Goal: Task Accomplishment & Management: Use online tool/utility

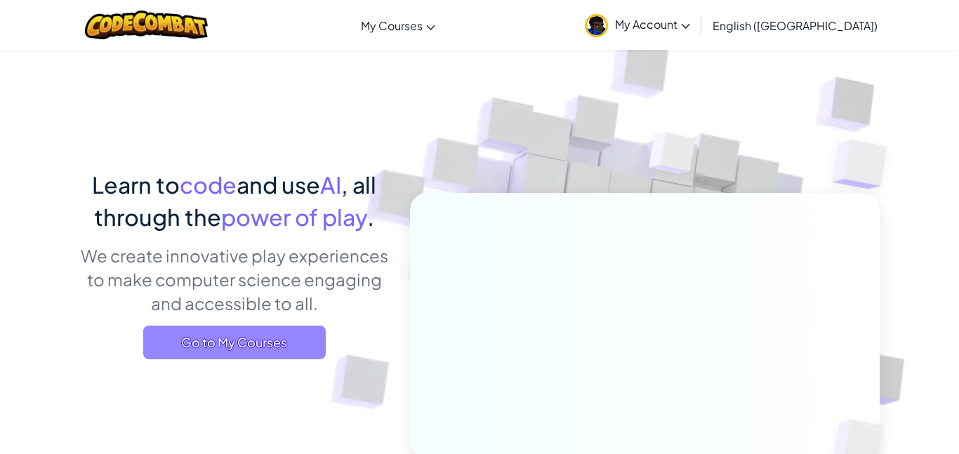
click at [222, 342] on span "Go to My Courses" at bounding box center [234, 343] width 183 height 34
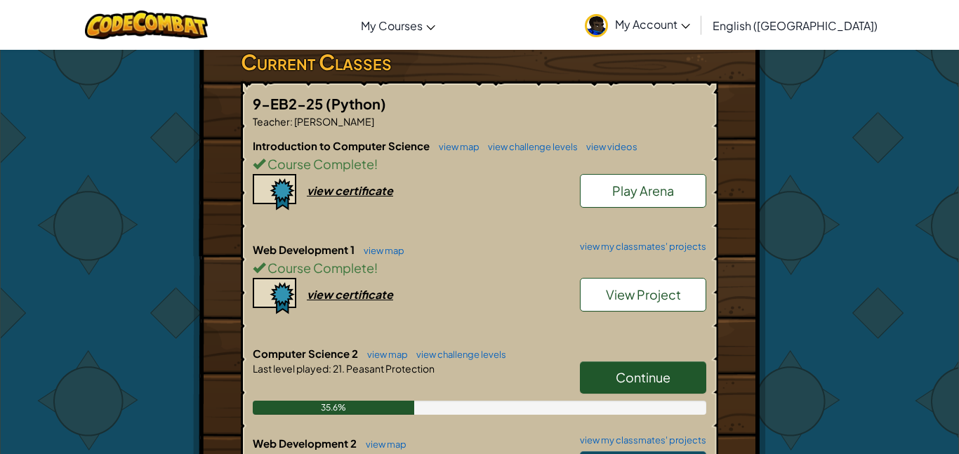
scroll to position [267, 0]
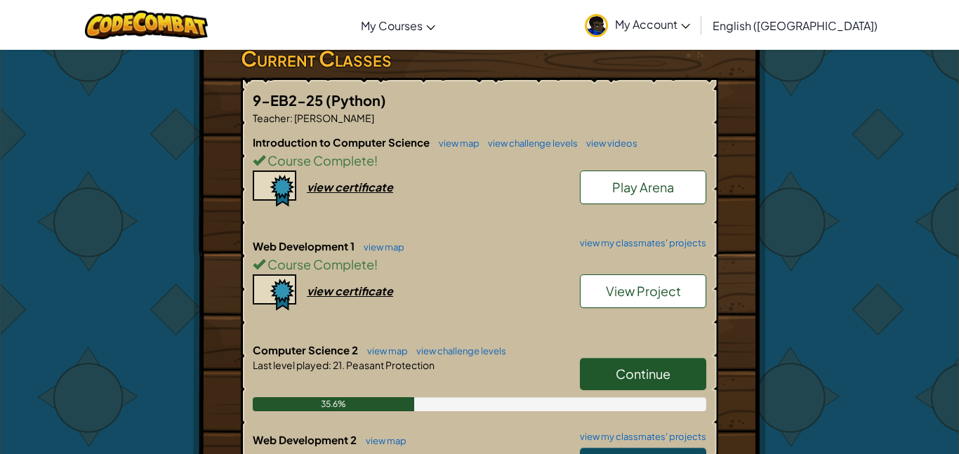
click at [615, 358] on link "Continue" at bounding box center [643, 374] width 126 height 32
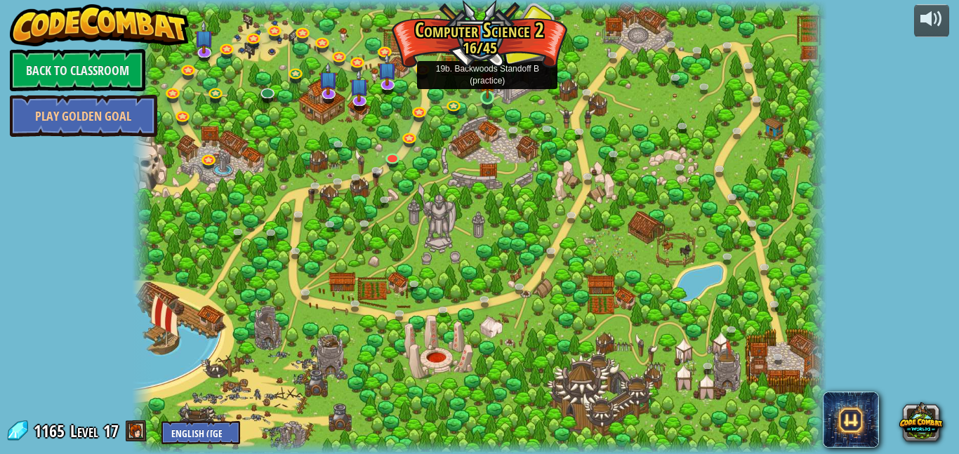
click at [489, 91] on img at bounding box center [488, 80] width 16 height 38
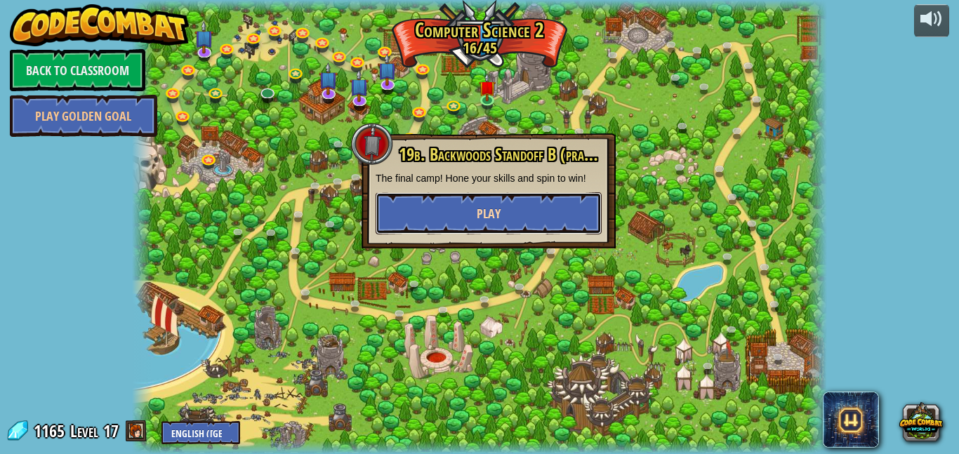
click at [468, 215] on button "Play" at bounding box center [489, 213] width 226 height 42
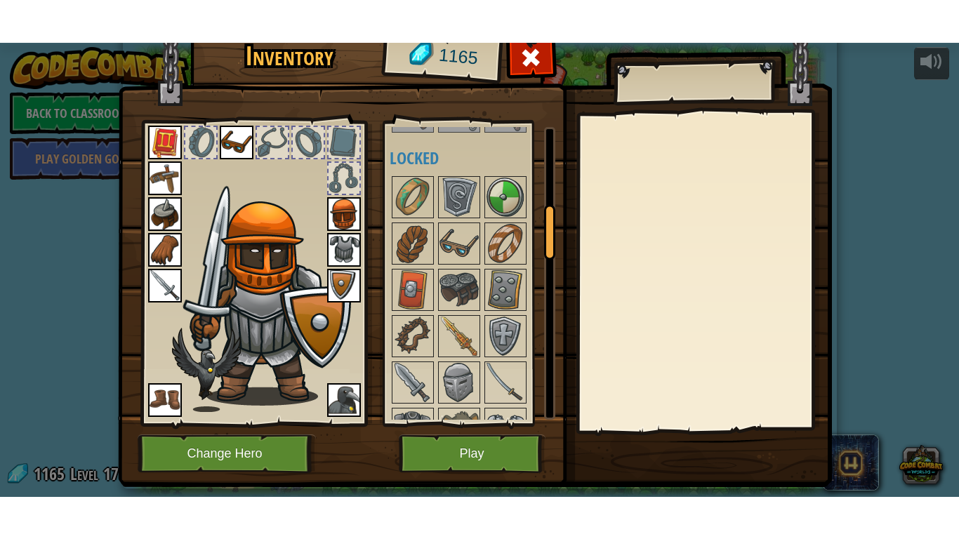
scroll to position [433, 0]
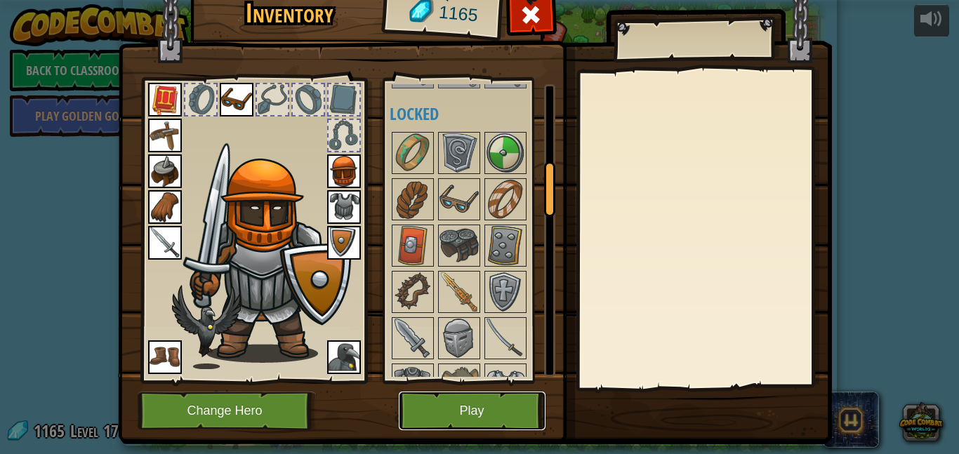
click at [468, 408] on button "Play" at bounding box center [472, 411] width 147 height 39
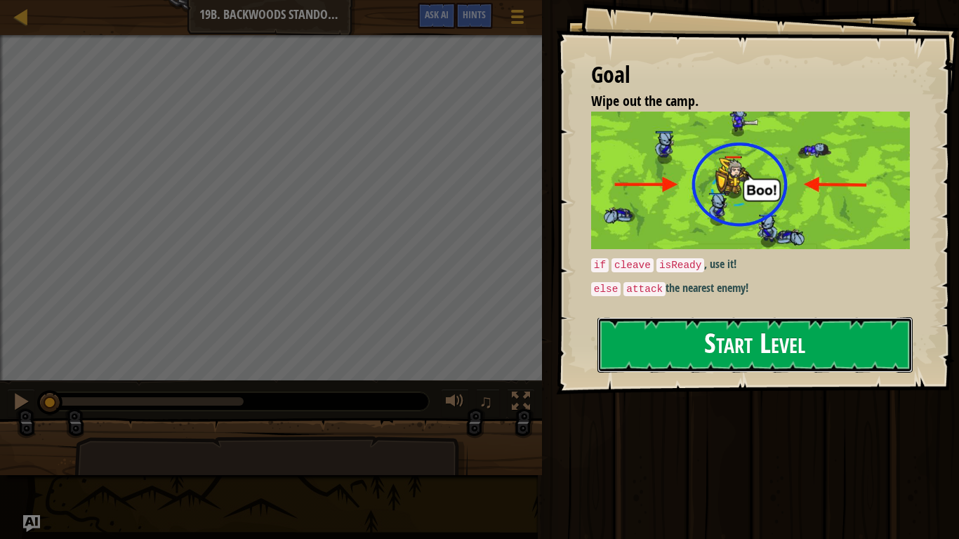
click at [677, 352] on button "Start Level" at bounding box center [755, 344] width 315 height 55
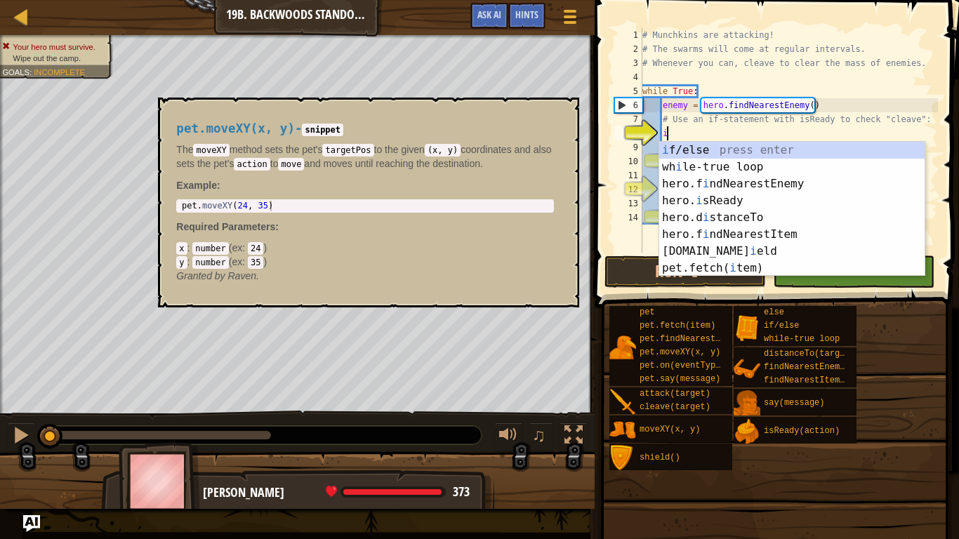
scroll to position [6, 4]
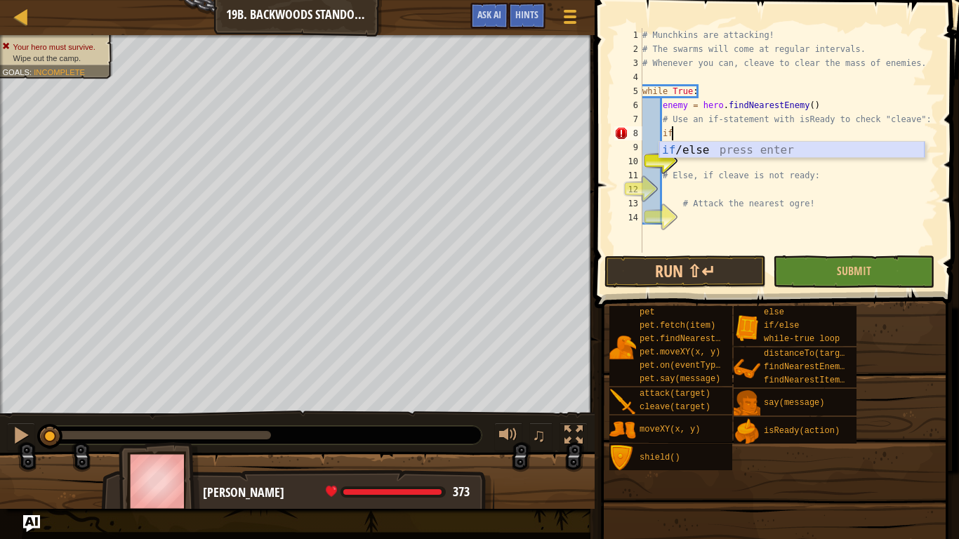
click at [685, 145] on div "if /else press enter" at bounding box center [791, 167] width 265 height 51
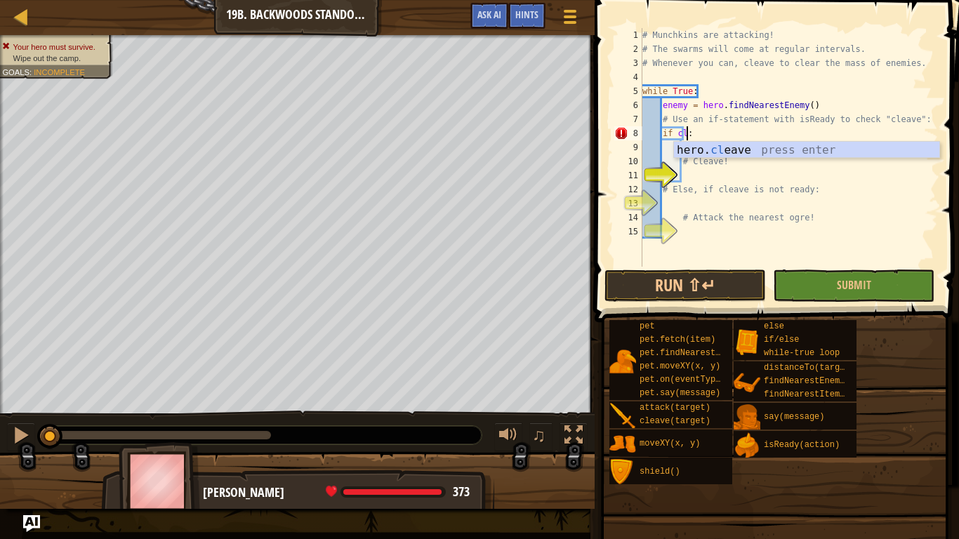
scroll to position [6, 7]
click at [711, 149] on div "hero. cle ave press enter" at bounding box center [806, 167] width 265 height 51
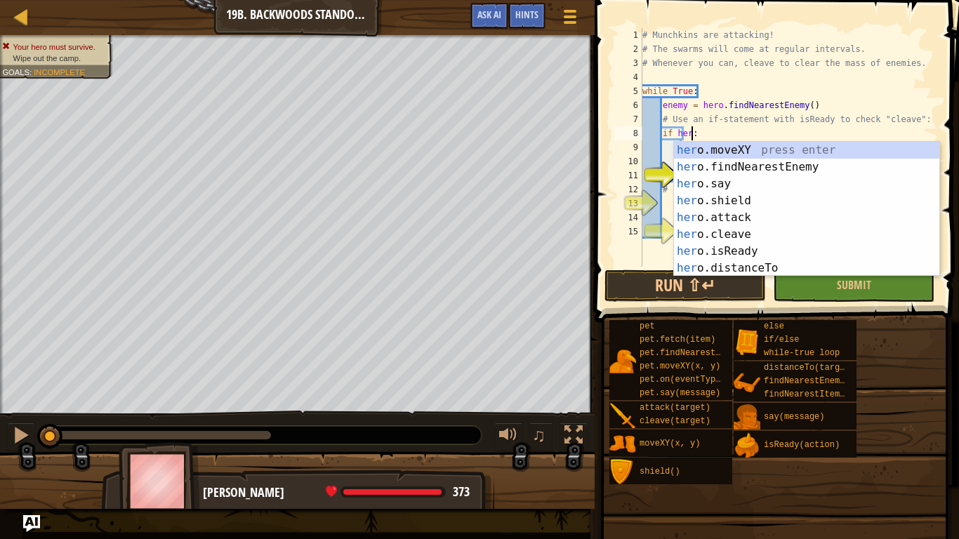
scroll to position [6, 8]
click at [756, 247] on div "hero .moveXY press enter hero .findNearestEnemy press enter hero .say press ent…" at bounding box center [806, 226] width 265 height 169
type textarea "if hero.isReady("cleave"):"
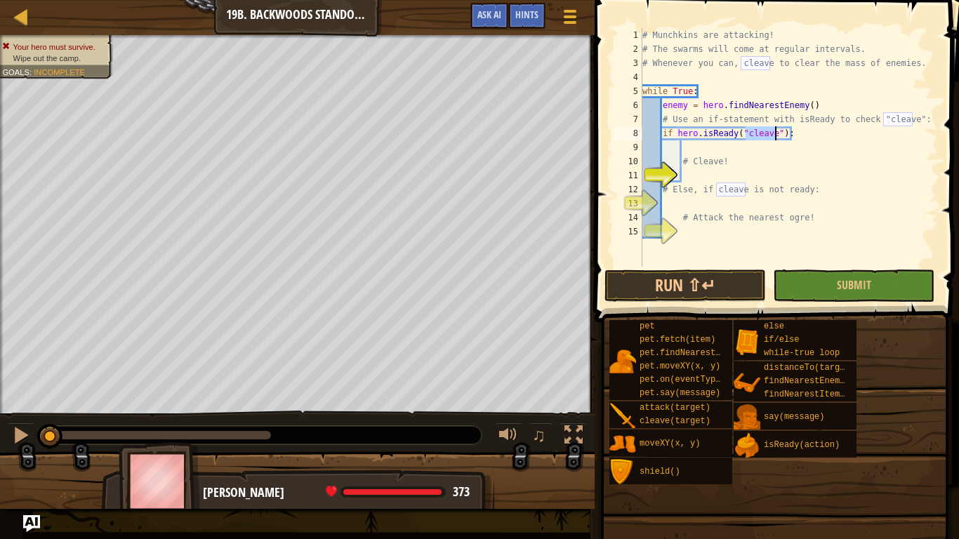
click at [724, 203] on div "# Munchkins are attacking! # The swarms will come at regular intervals. # Whene…" at bounding box center [789, 161] width 298 height 267
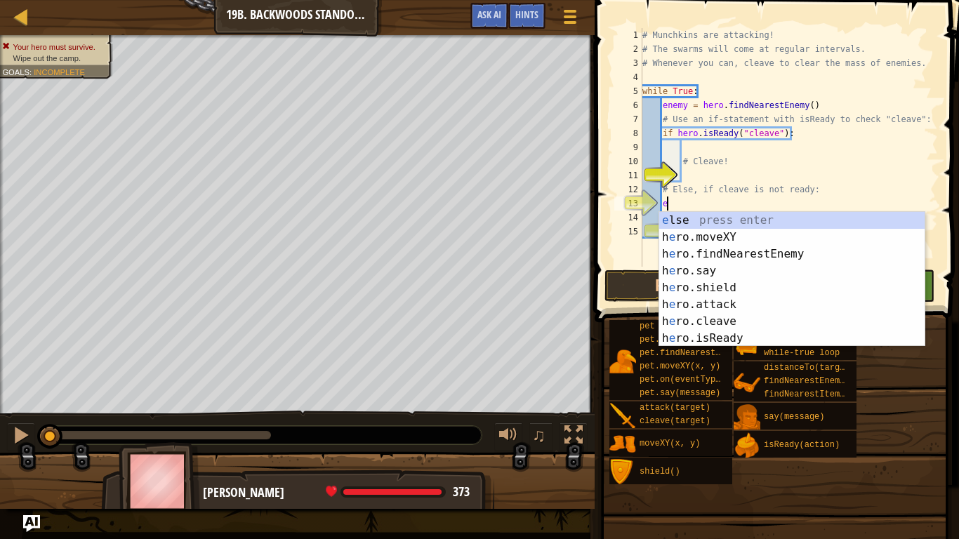
type textarea "els"
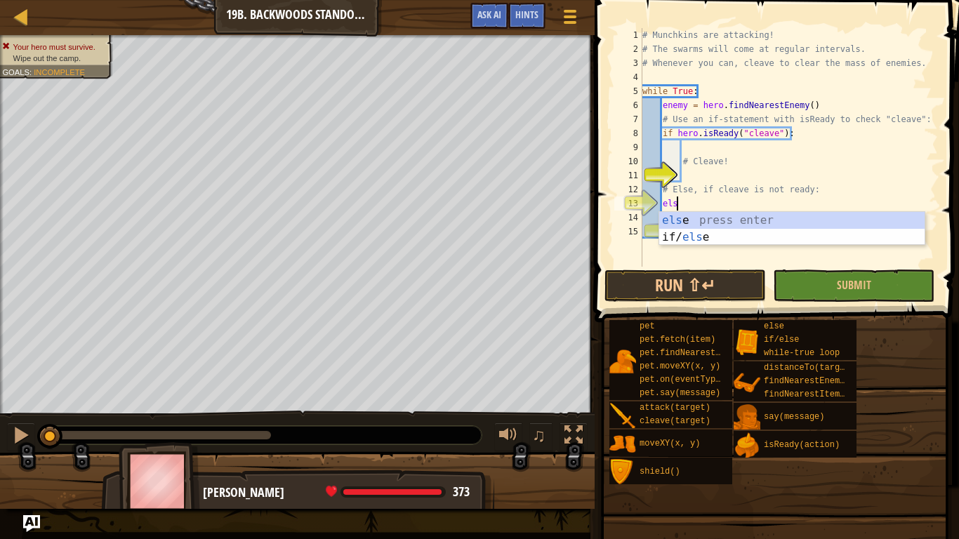
scroll to position [6, 4]
click at [731, 218] on div "els e press enter if/ els e press enter" at bounding box center [791, 245] width 265 height 67
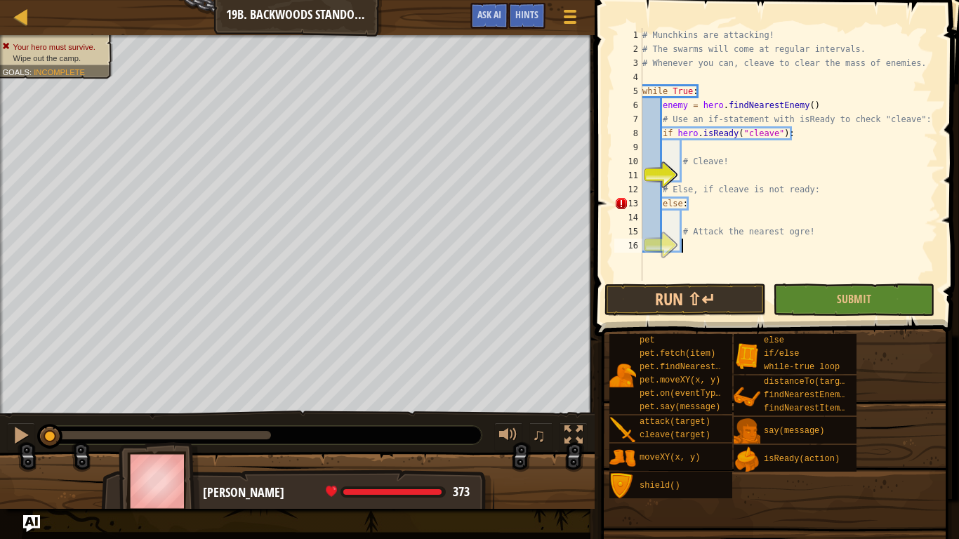
click at [722, 244] on div "# Munchkins are attacking! # The swarms will come at regular intervals. # Whene…" at bounding box center [789, 168] width 298 height 281
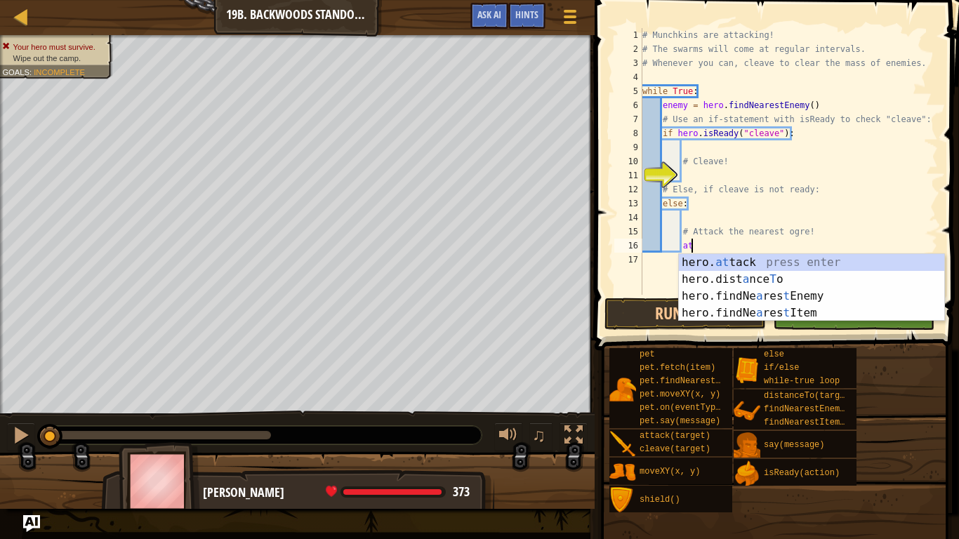
scroll to position [6, 7]
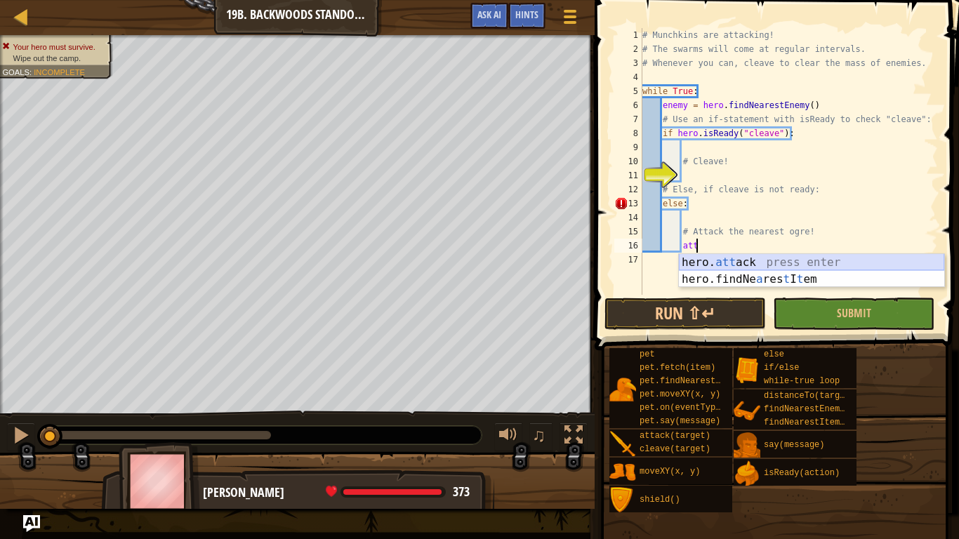
click at [745, 266] on div "hero. att ack press enter hero.findNe a res t I t em press enter" at bounding box center [811, 287] width 265 height 67
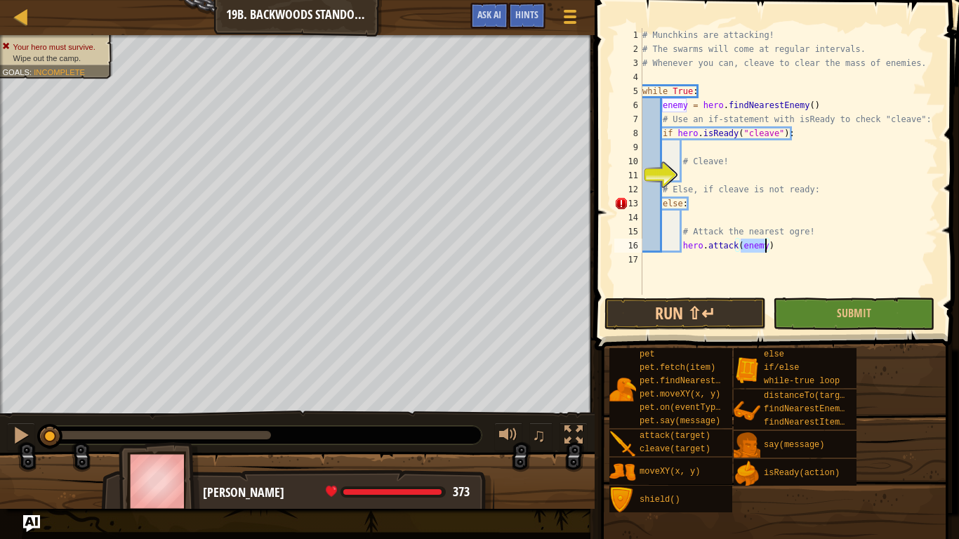
click at [735, 202] on div "# Munchkins are attacking! # The swarms will come at regular intervals. # Whene…" at bounding box center [789, 175] width 298 height 295
type textarea "else:"
click at [689, 175] on div "# Munchkins are attacking! # The swarms will come at regular intervals. # Whene…" at bounding box center [789, 175] width 298 height 295
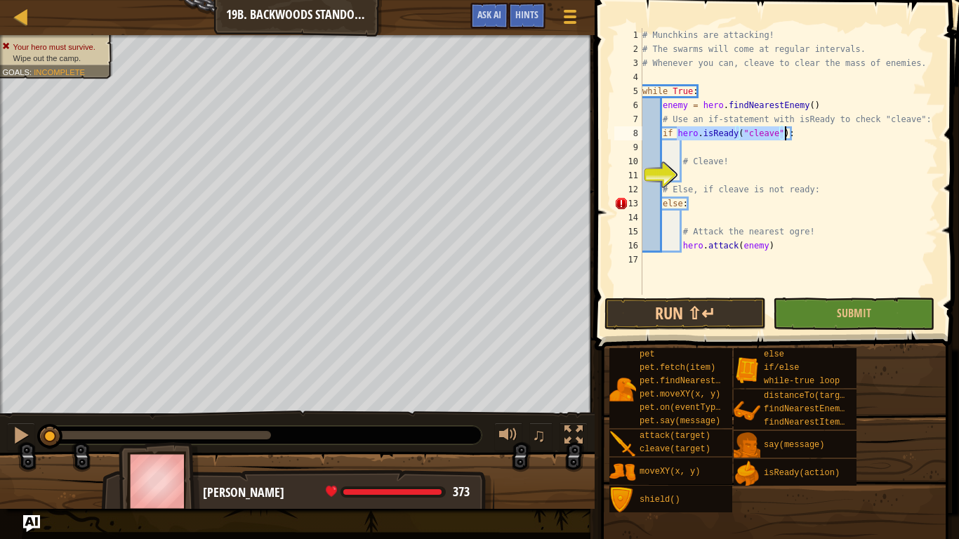
drag, startPoint x: 678, startPoint y: 131, endPoint x: 785, endPoint y: 134, distance: 106.8
click at [785, 134] on div "# Munchkins are attacking! # The swarms will come at regular intervals. # Whene…" at bounding box center [789, 175] width 298 height 295
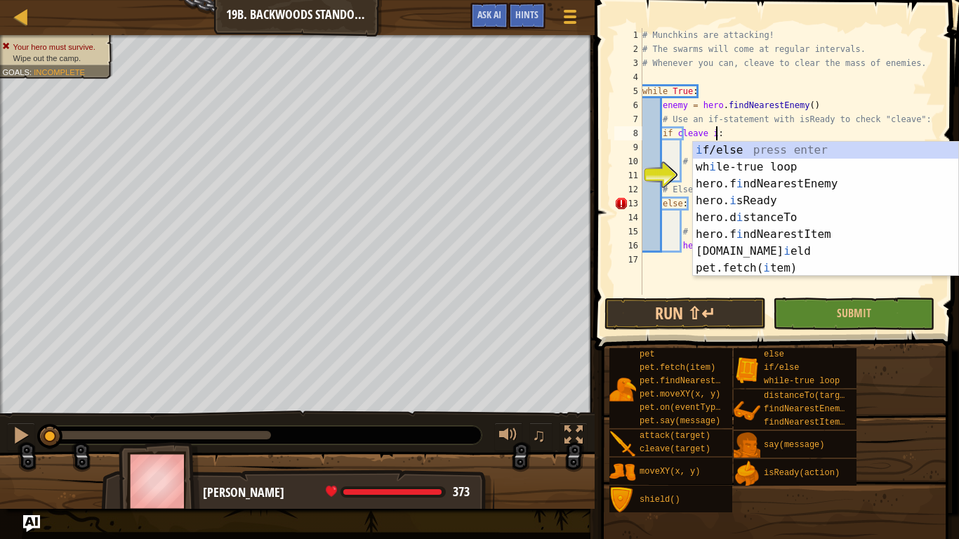
scroll to position [6, 11]
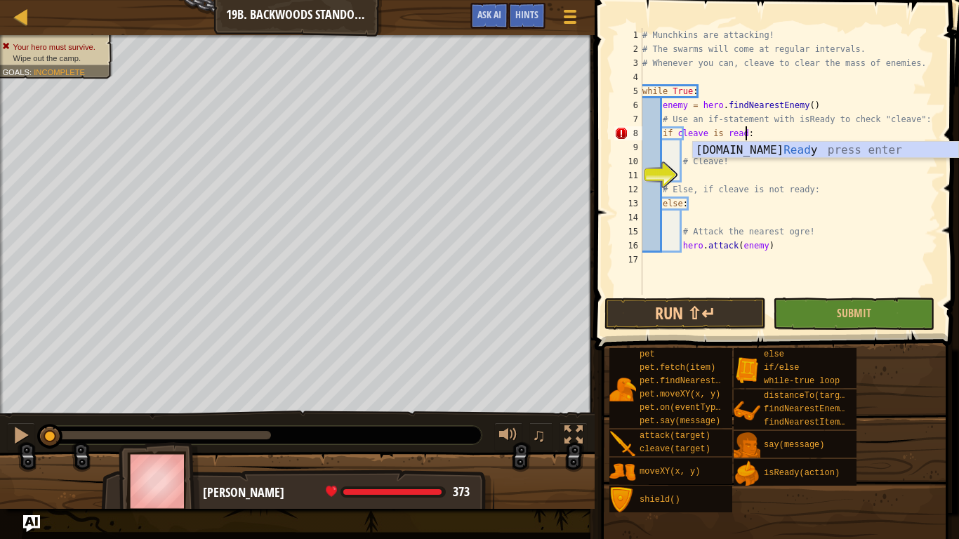
type textarea "if cleave is ready:"
click at [843, 223] on div "# Munchkins are attacking! # The swarms will come at regular intervals. # Whene…" at bounding box center [789, 175] width 298 height 295
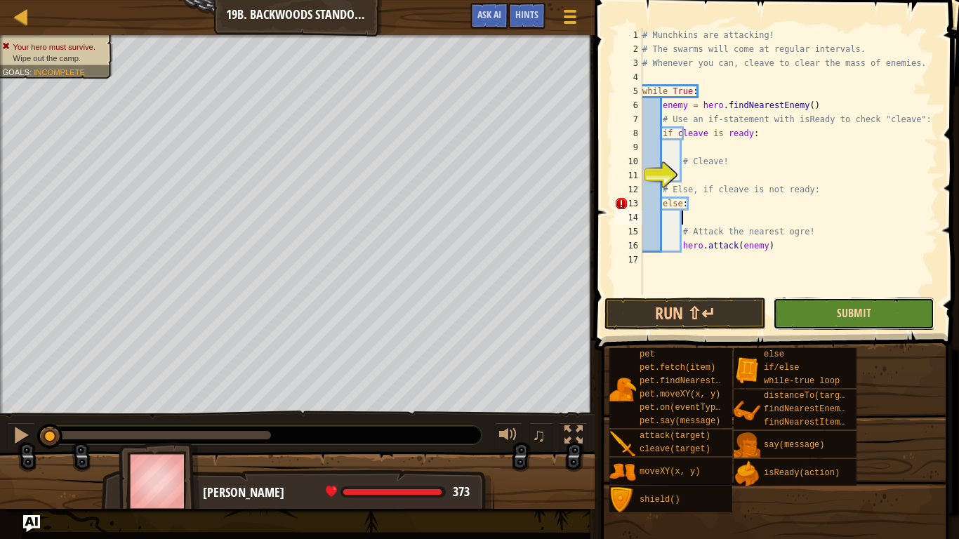
click at [864, 313] on span "Submit" at bounding box center [854, 313] width 34 height 15
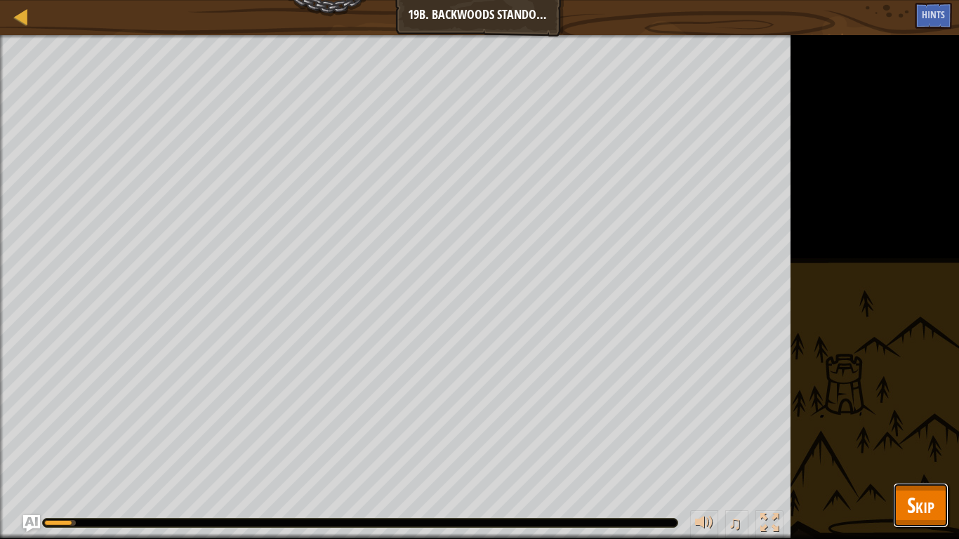
click at [924, 454] on span "Skip" at bounding box center [920, 505] width 27 height 29
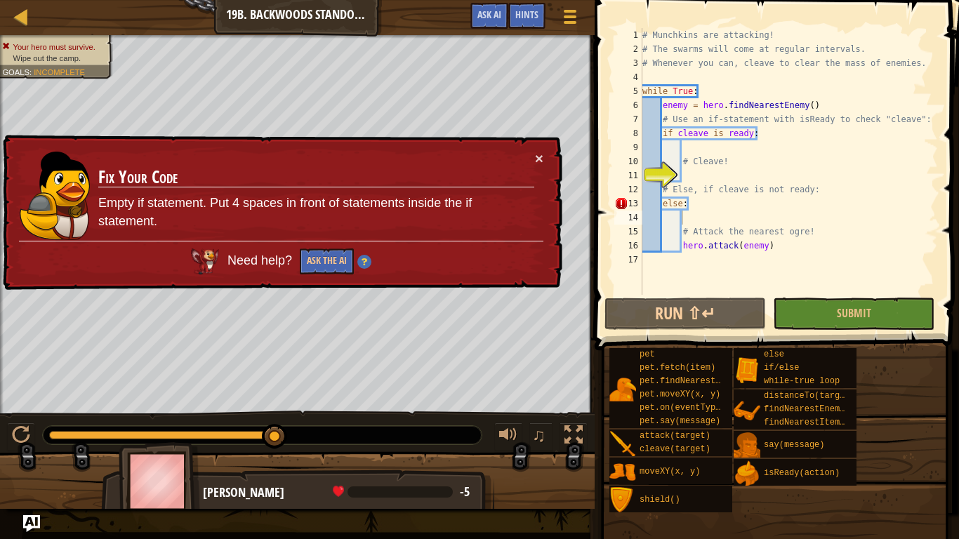
click at [662, 201] on div "# Munchkins are attacking! # The swarms will come at regular intervals. # Whene…" at bounding box center [789, 175] width 298 height 295
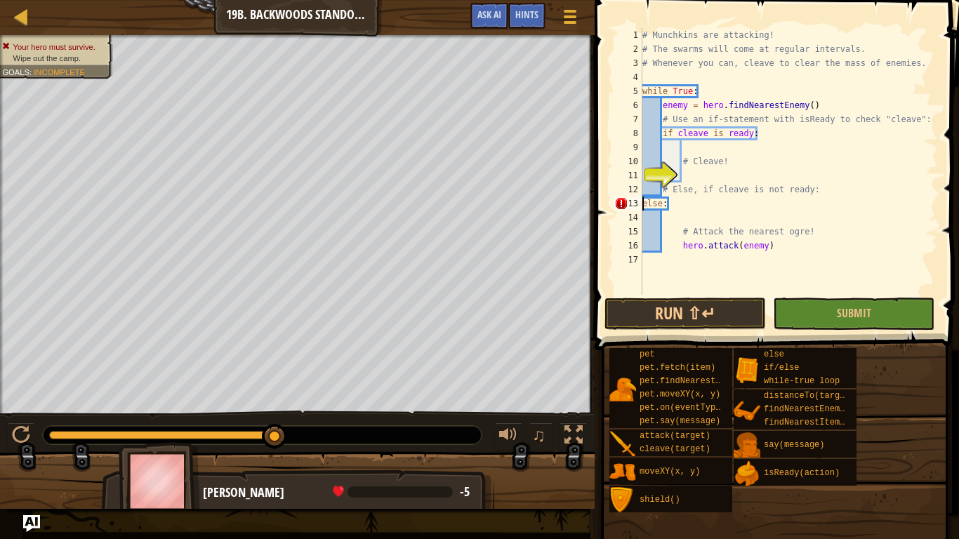
scroll to position [6, 3]
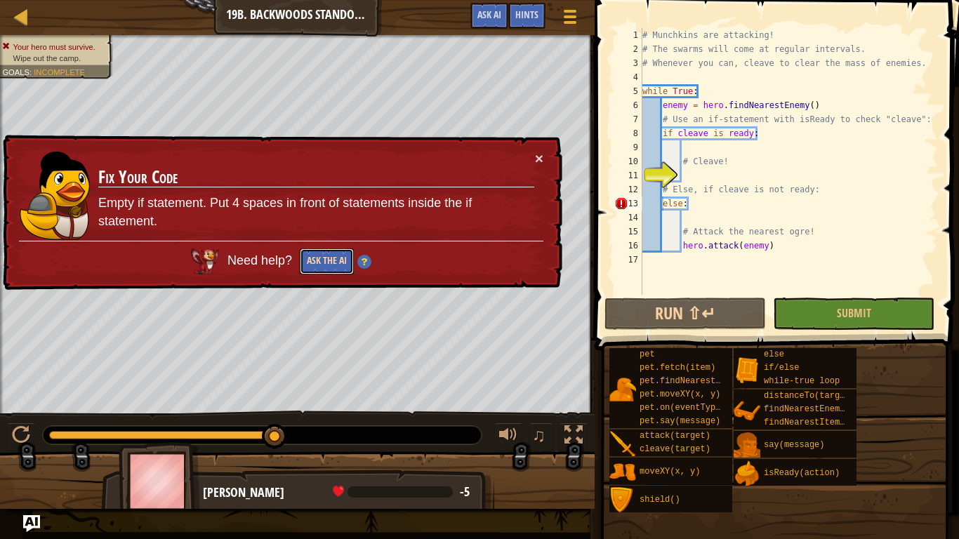
click at [331, 265] on button "Ask the AI" at bounding box center [327, 262] width 54 height 26
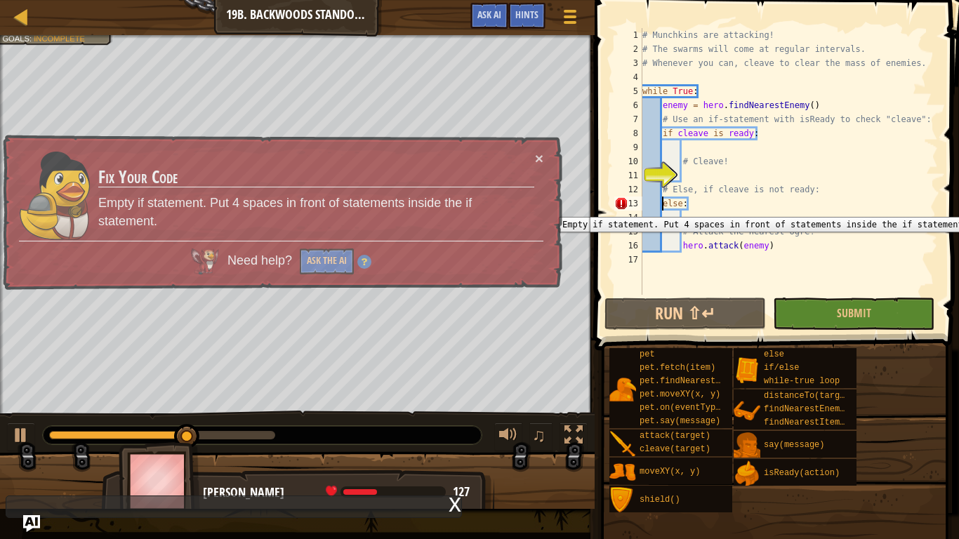
click at [621, 206] on div "13" at bounding box center [629, 204] width 28 height 14
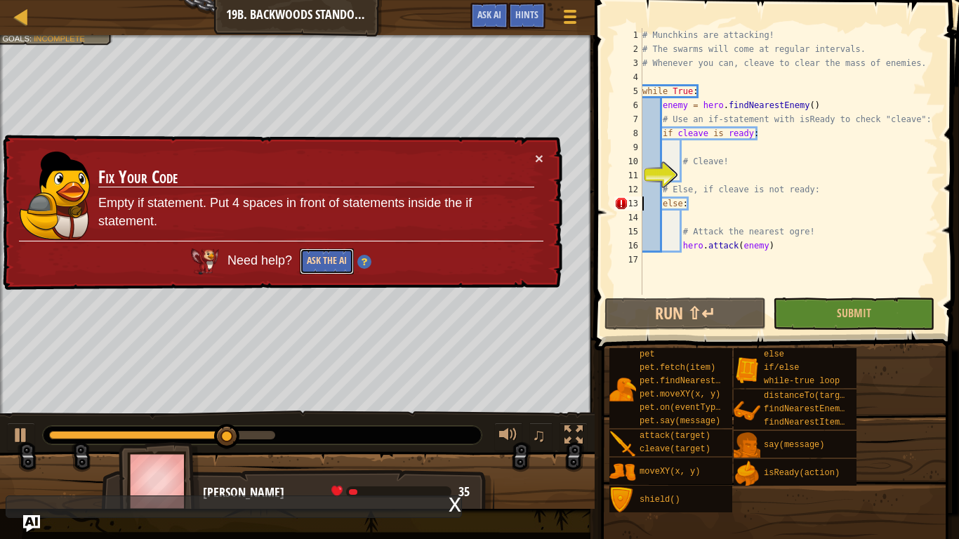
click at [337, 258] on button "Ask the AI" at bounding box center [327, 262] width 54 height 26
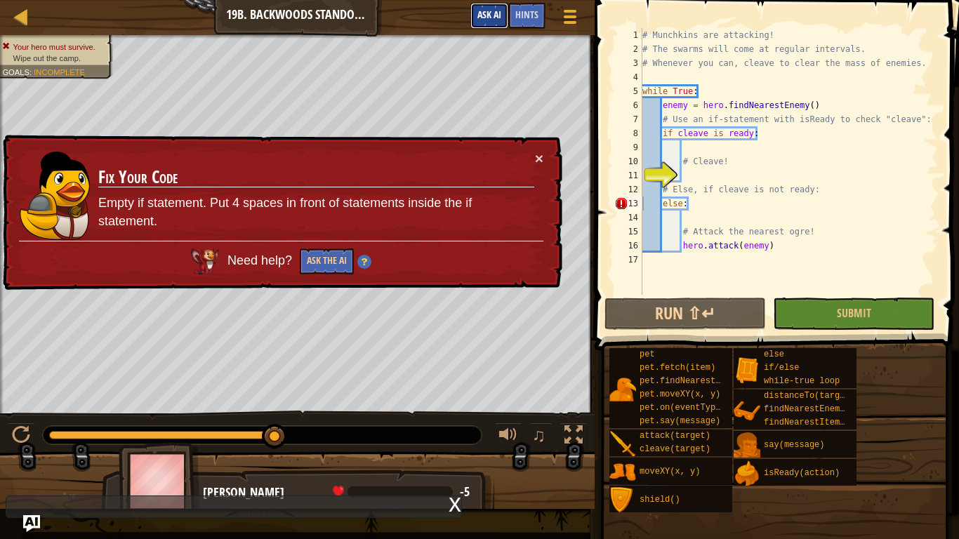
click at [482, 15] on span "Ask AI" at bounding box center [490, 14] width 24 height 13
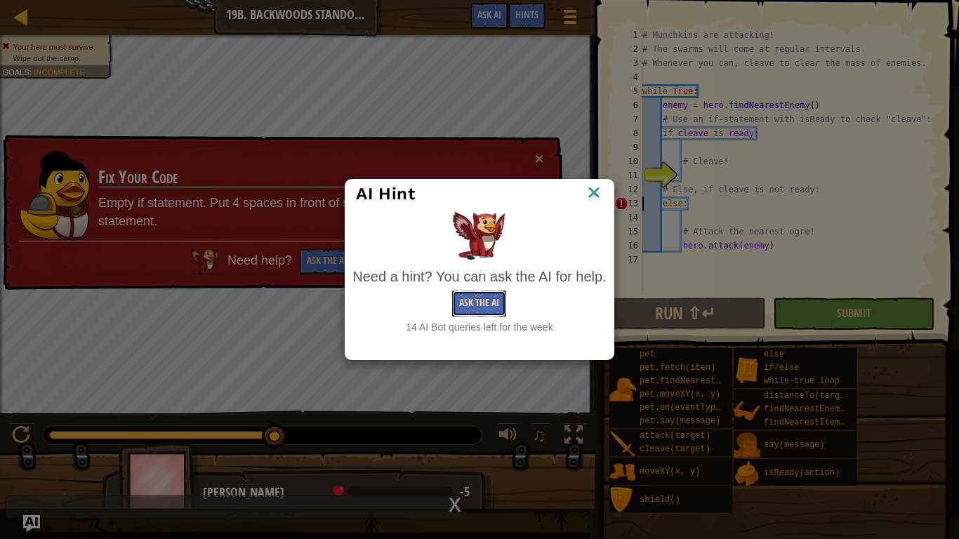
click at [487, 306] on button "Ask the AI" at bounding box center [479, 304] width 54 height 26
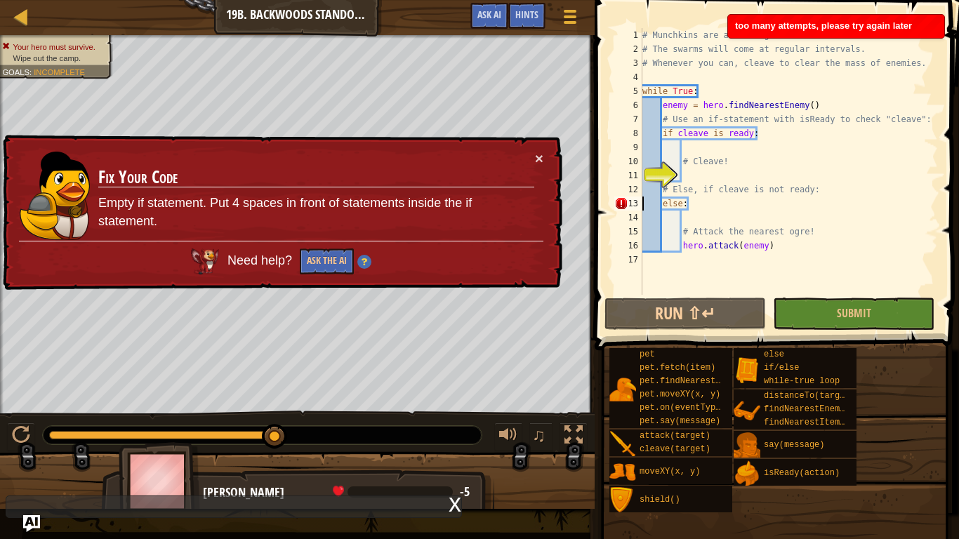
click at [362, 261] on img at bounding box center [364, 262] width 14 height 14
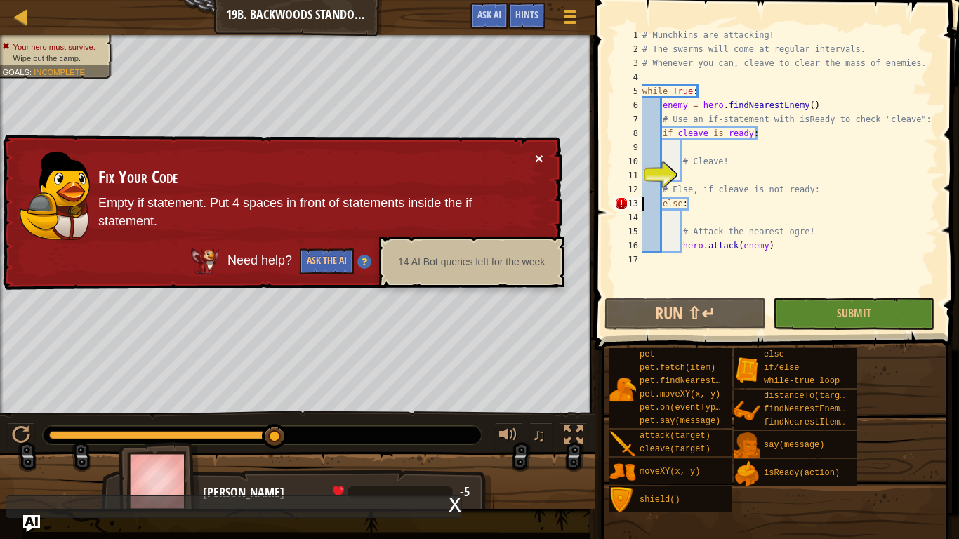
click at [542, 157] on button "×" at bounding box center [539, 158] width 8 height 15
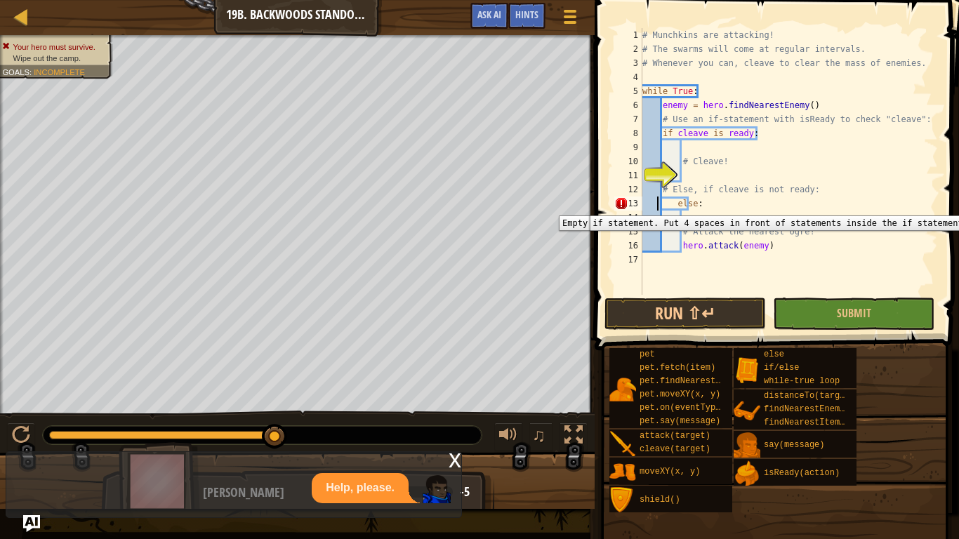
type textarea "else:"
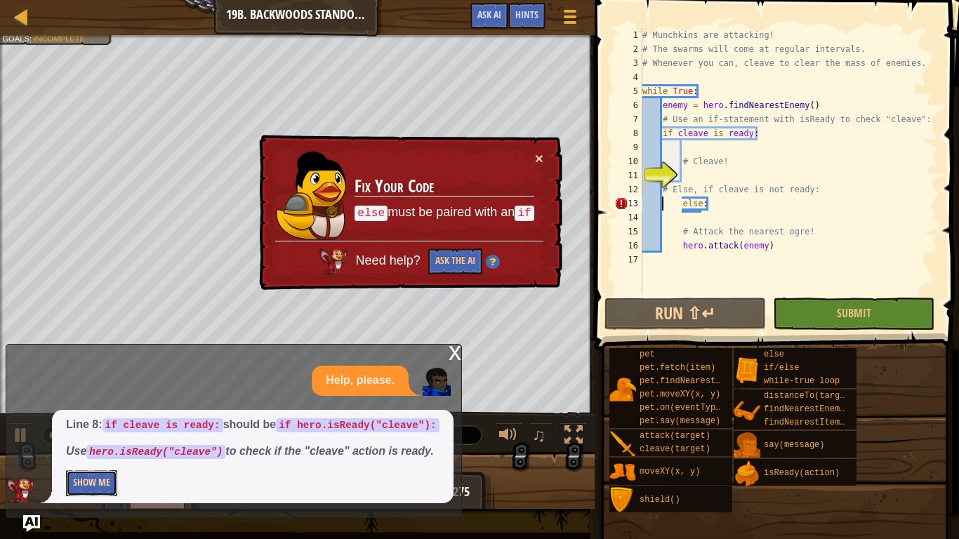
click at [100, 454] on button "Show Me" at bounding box center [91, 484] width 51 height 26
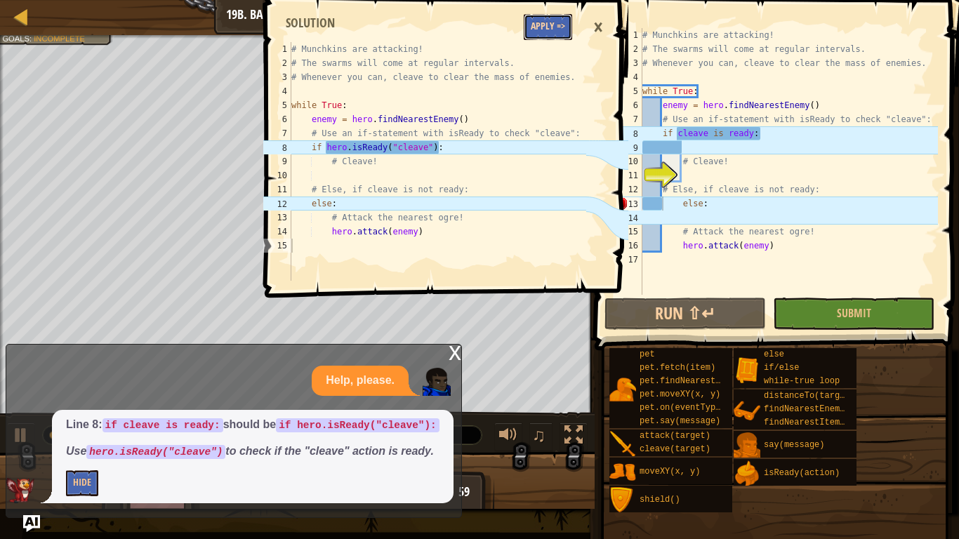
click at [549, 26] on button "Apply =>" at bounding box center [548, 27] width 48 height 26
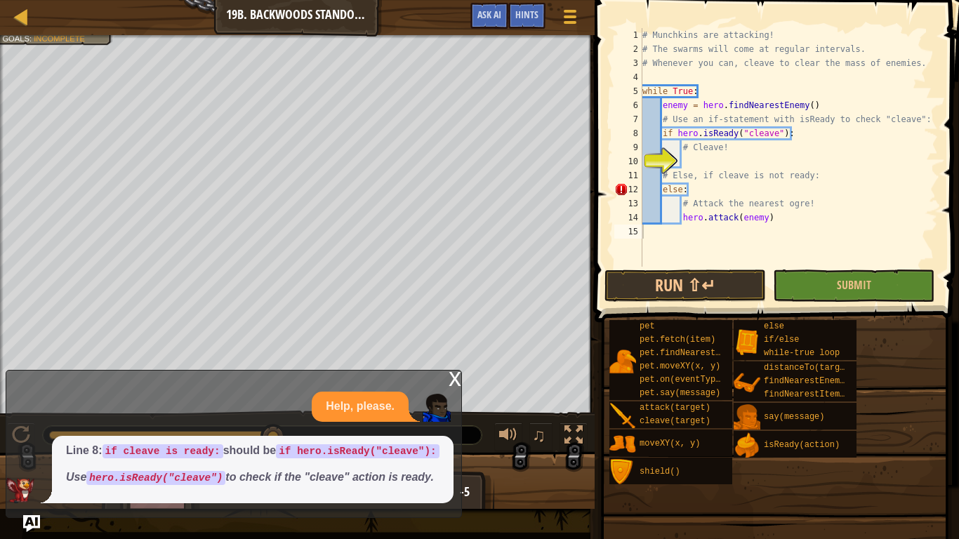
click at [711, 163] on div "# Munchkins are attacking! # The swarms will come at regular intervals. # Whene…" at bounding box center [789, 161] width 298 height 267
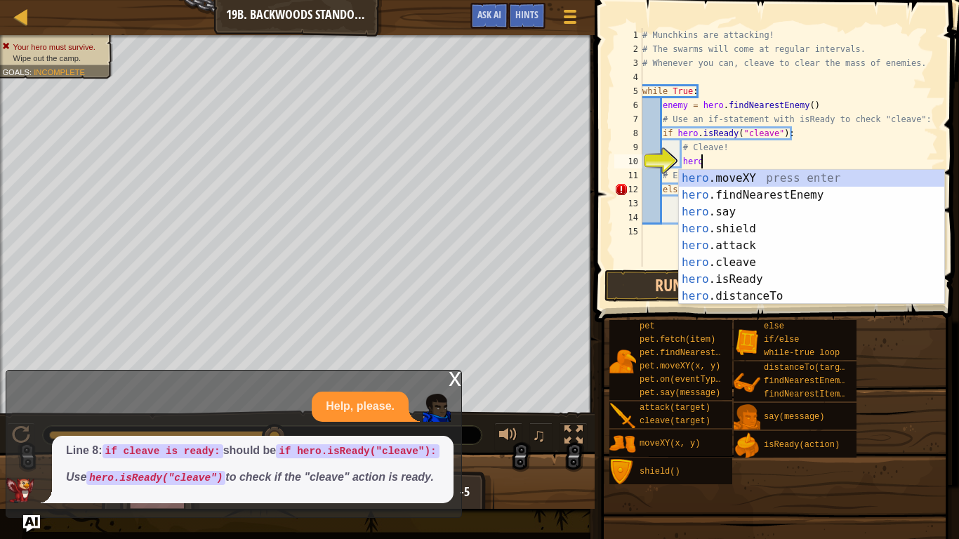
scroll to position [6, 8]
click at [748, 257] on div "hero .moveXY press enter hero .findNearestEnemy press enter hero .say press ent…" at bounding box center [811, 254] width 265 height 169
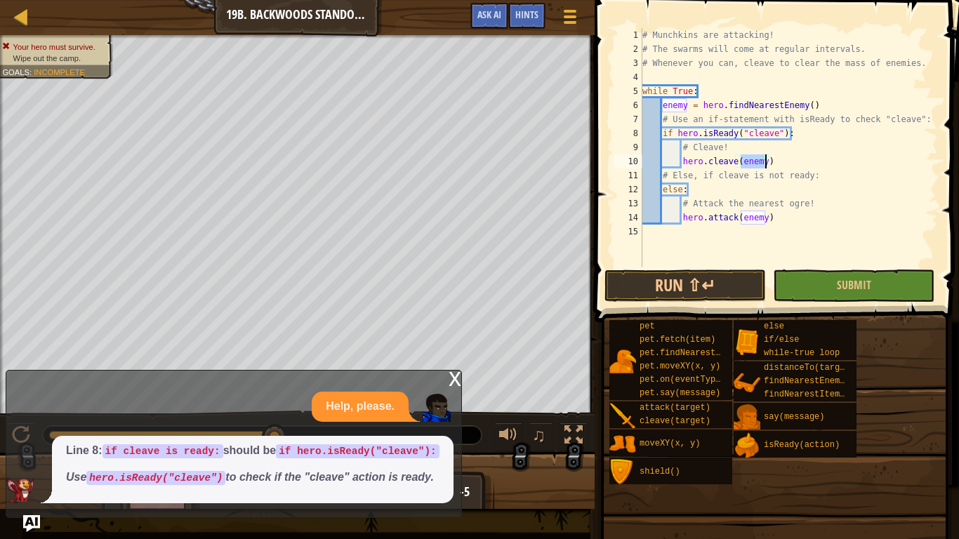
click at [865, 218] on div "# Munchkins are attacking! # The swarms will come at regular intervals. # Whene…" at bounding box center [789, 161] width 298 height 267
type textarea "hero.attack(enemy)"
click at [837, 288] on span "Submit" at bounding box center [854, 284] width 34 height 15
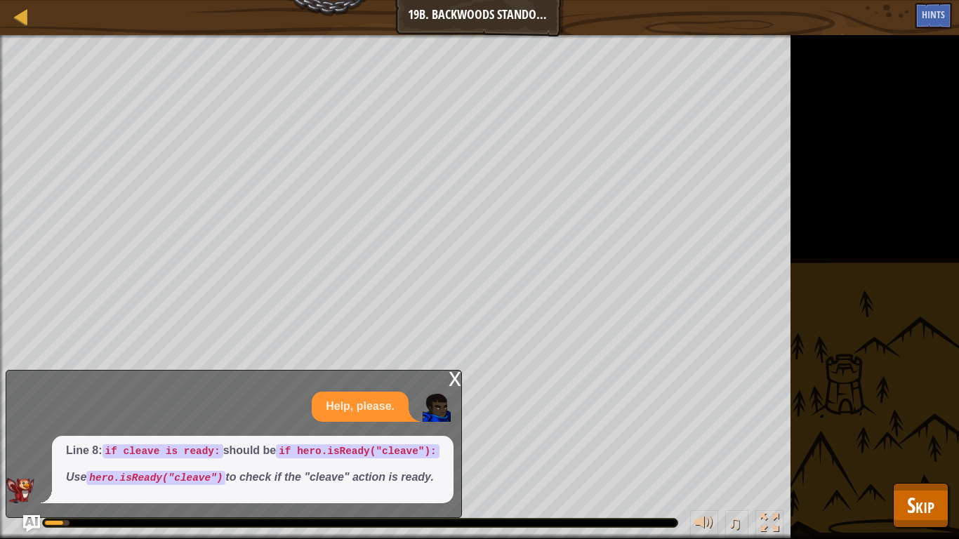
click at [453, 371] on div "x" at bounding box center [455, 378] width 13 height 14
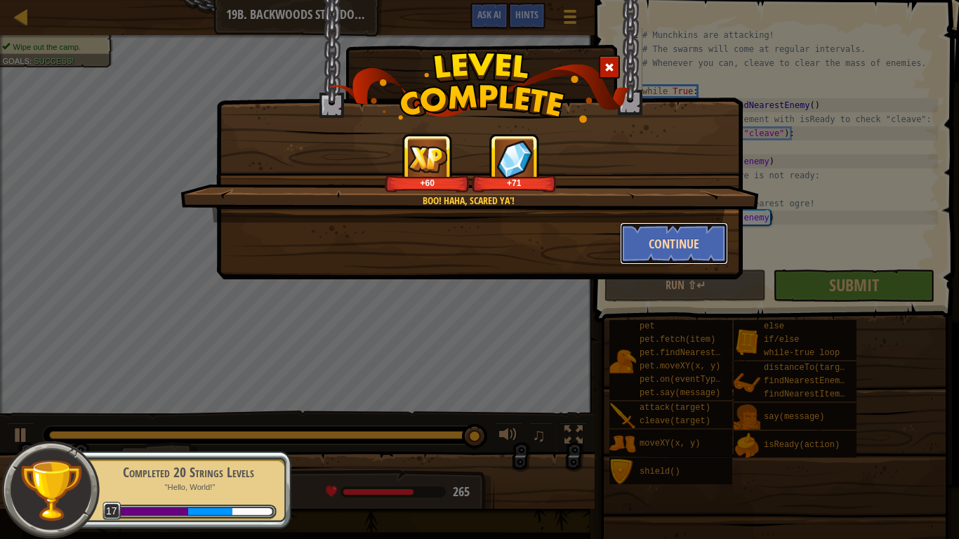
click at [681, 242] on button "Continue" at bounding box center [674, 244] width 109 height 42
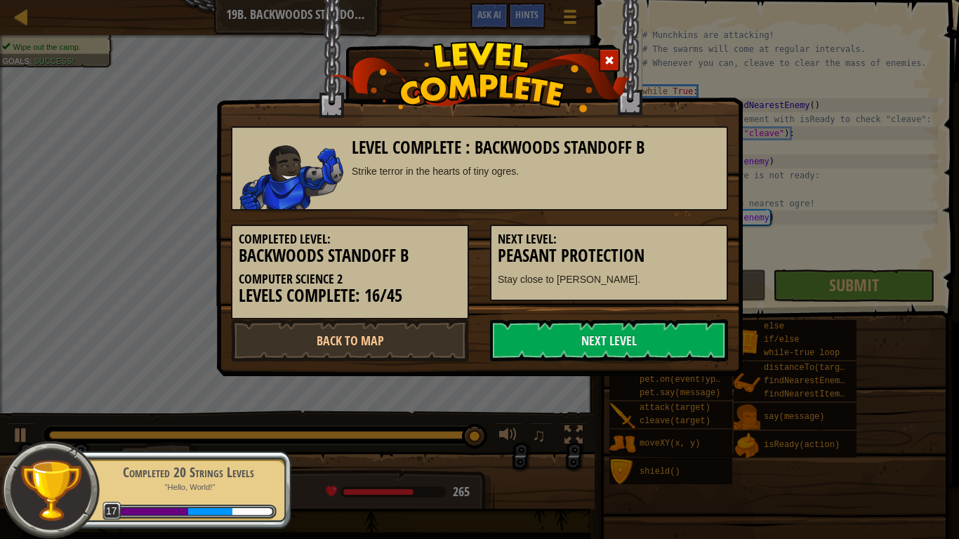
click at [676, 244] on h5 "Next Level:" at bounding box center [609, 239] width 223 height 14
click at [598, 346] on link "Next Level" at bounding box center [609, 341] width 238 height 42
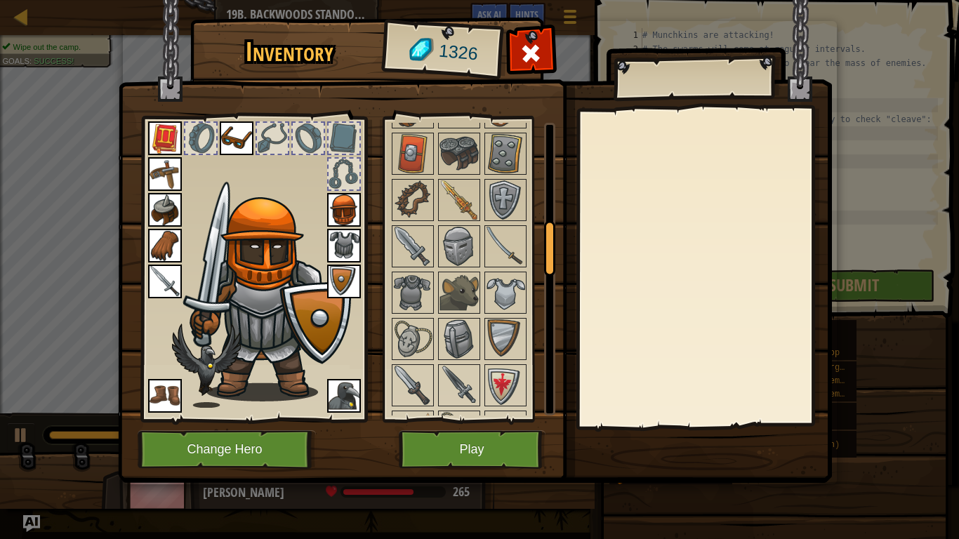
scroll to position [544, 0]
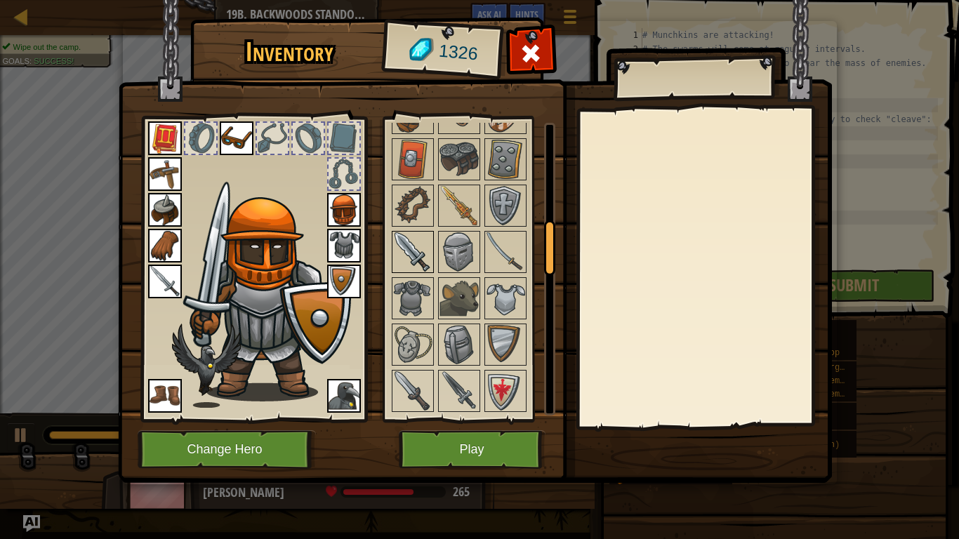
click at [416, 257] on img at bounding box center [412, 251] width 39 height 39
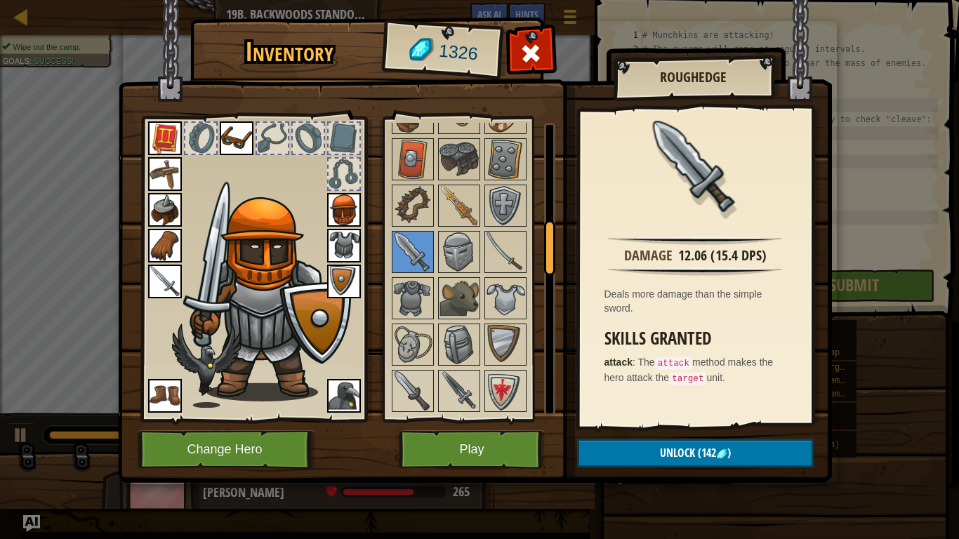
click at [168, 276] on img at bounding box center [165, 282] width 34 height 34
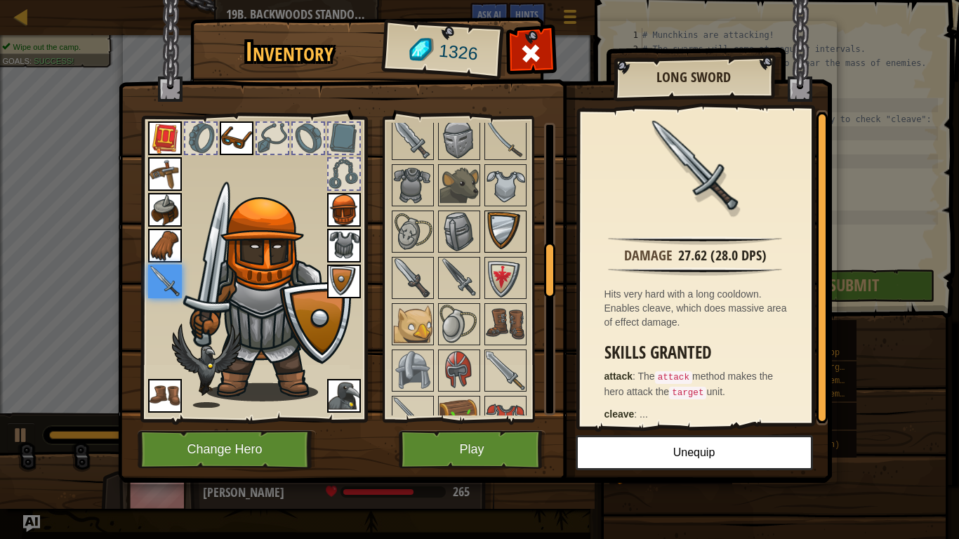
scroll to position [677, 0]
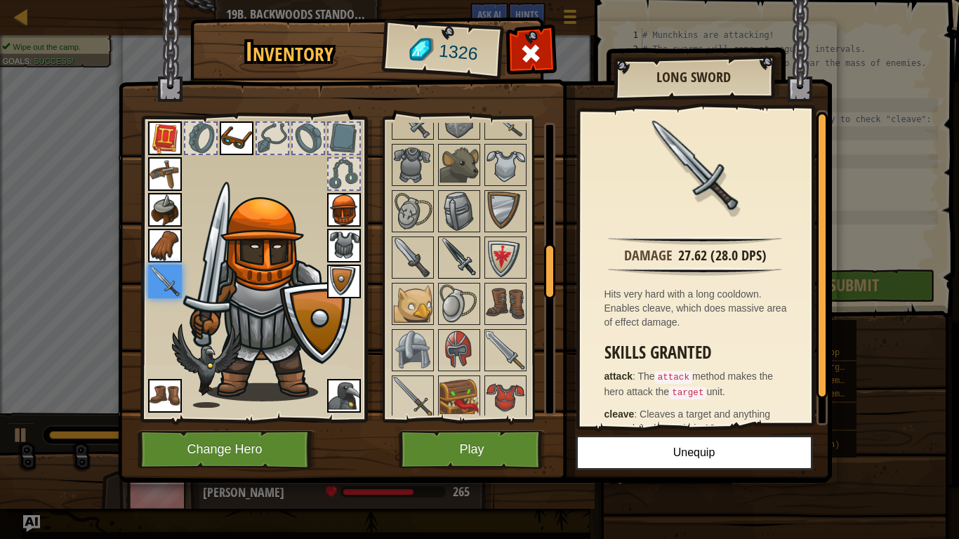
click at [466, 263] on img at bounding box center [459, 257] width 39 height 39
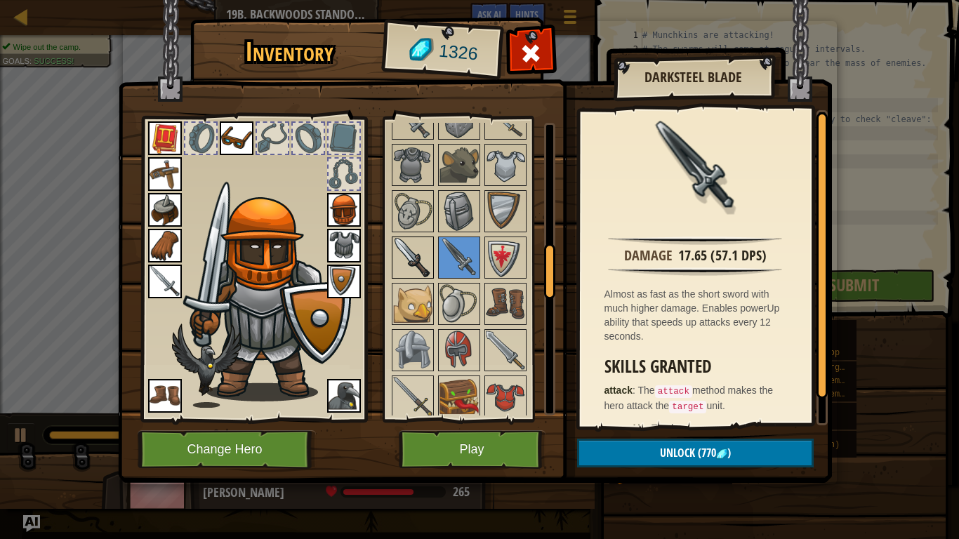
click at [428, 261] on img at bounding box center [412, 257] width 39 height 39
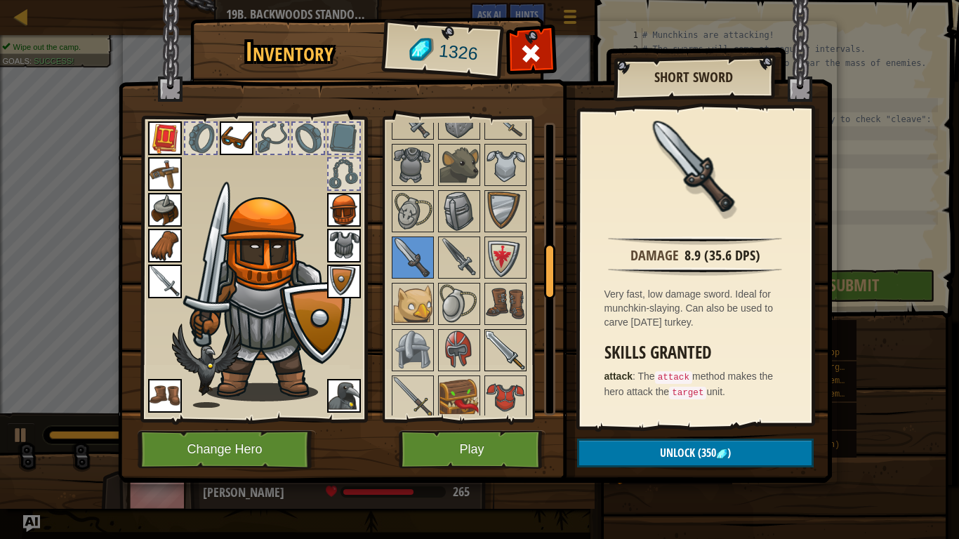
click at [511, 357] on img at bounding box center [505, 350] width 39 height 39
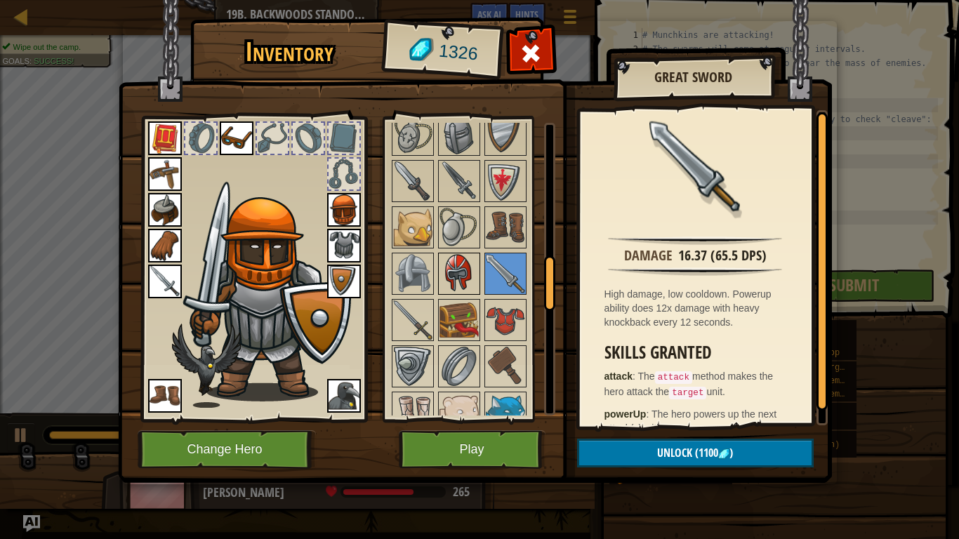
scroll to position [769, 0]
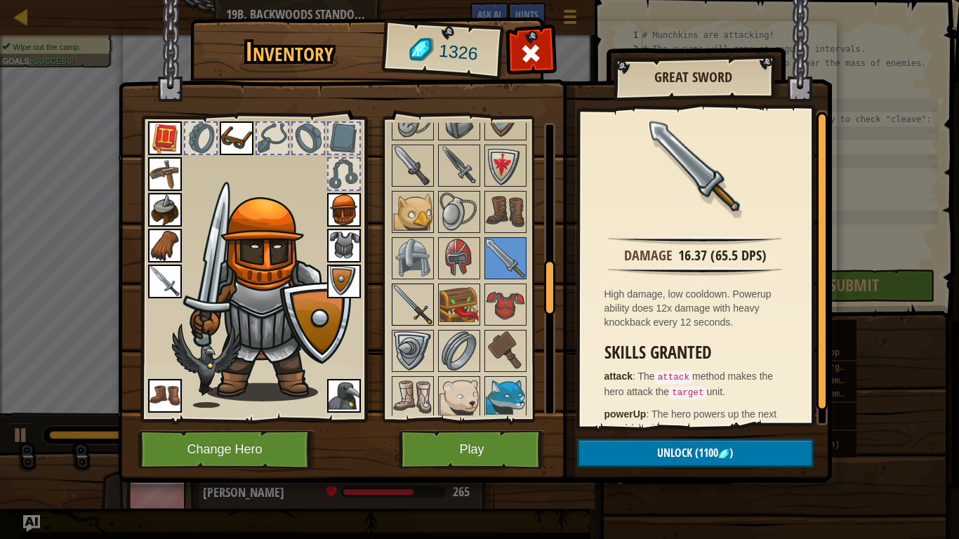
click at [418, 307] on img at bounding box center [412, 304] width 39 height 39
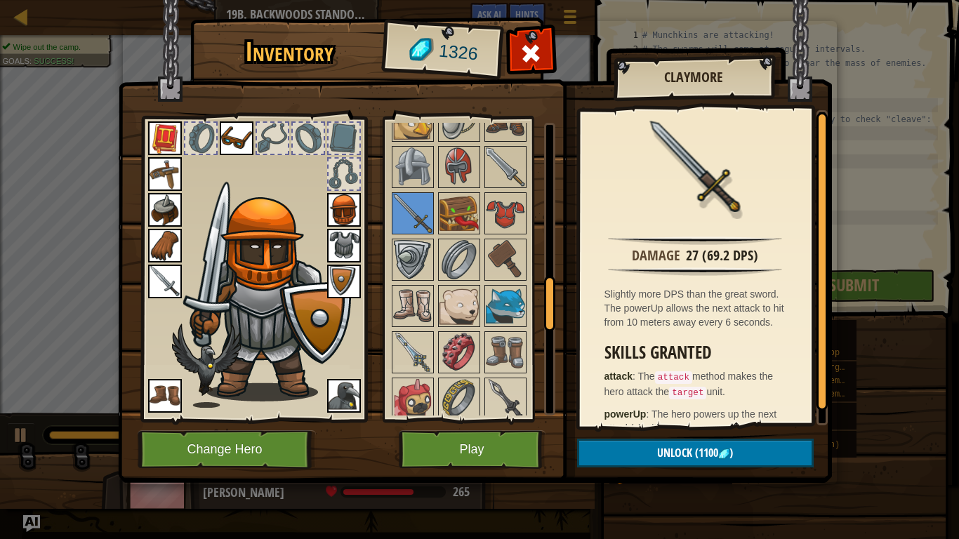
scroll to position [862, 0]
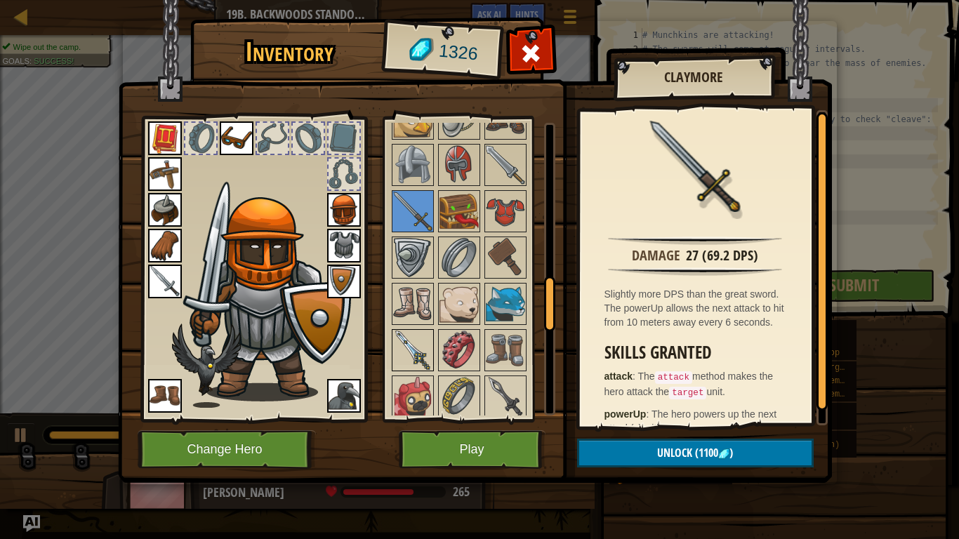
click at [422, 343] on img at bounding box center [412, 350] width 39 height 39
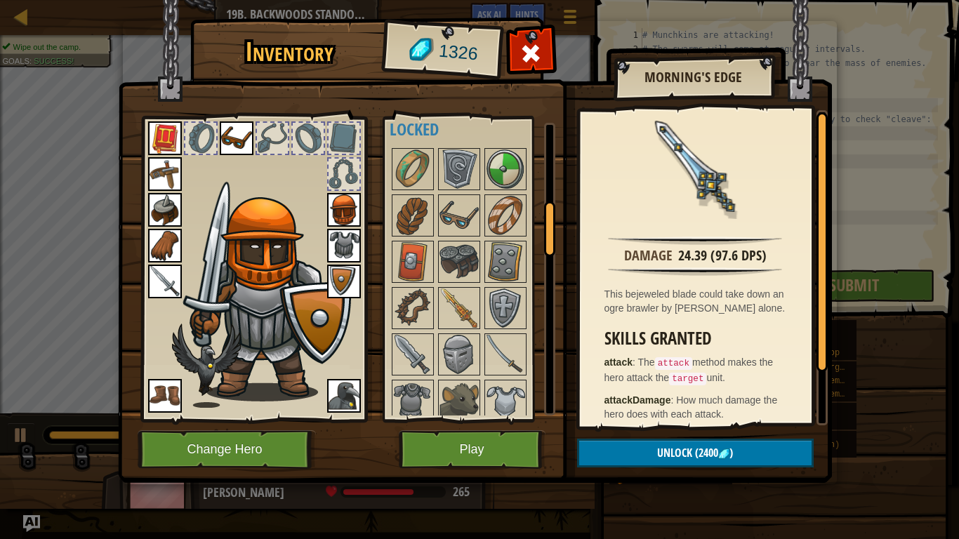
scroll to position [442, 0]
click at [505, 391] on img at bounding box center [505, 400] width 39 height 39
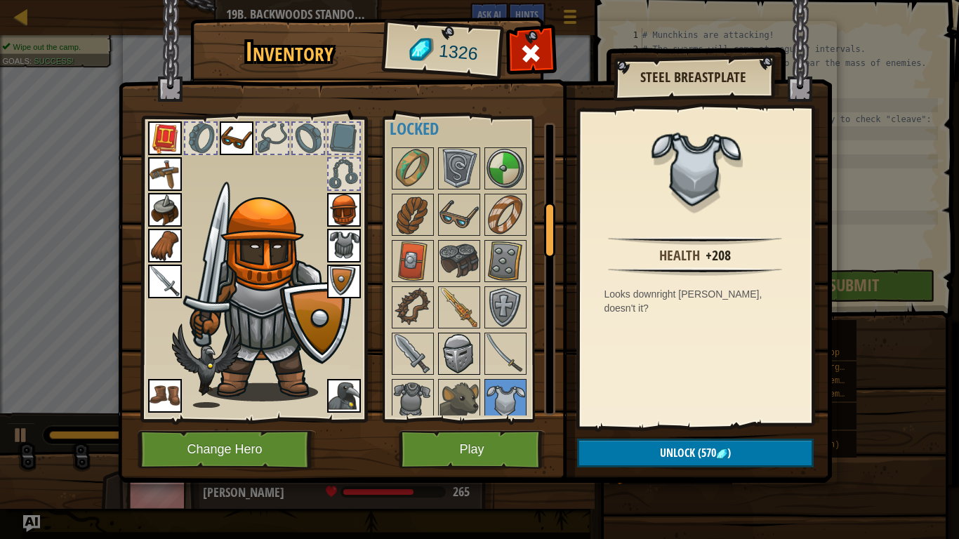
click at [458, 355] on img at bounding box center [459, 353] width 39 height 39
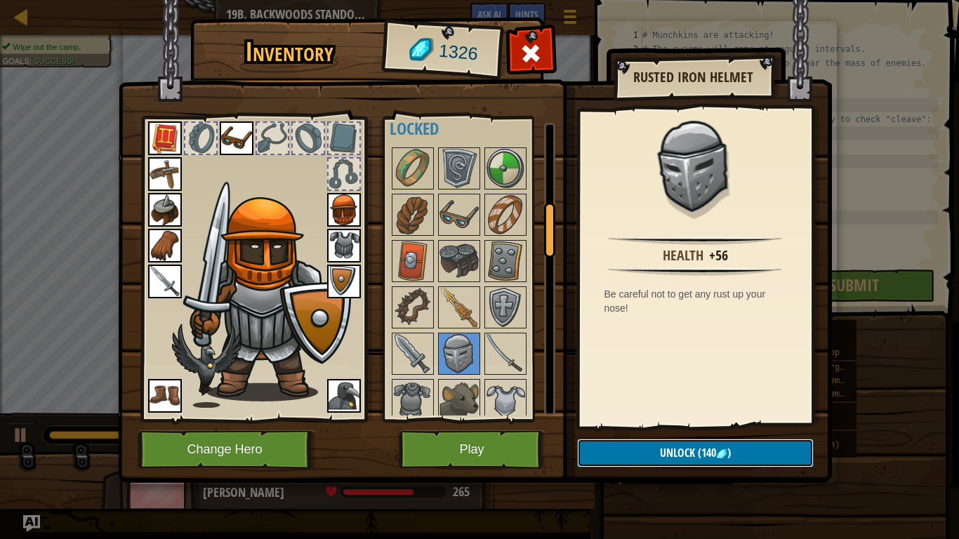
click at [631, 453] on button "Unlock (140 )" at bounding box center [695, 453] width 237 height 29
click at [611, 454] on button "Confirm" at bounding box center [695, 453] width 237 height 29
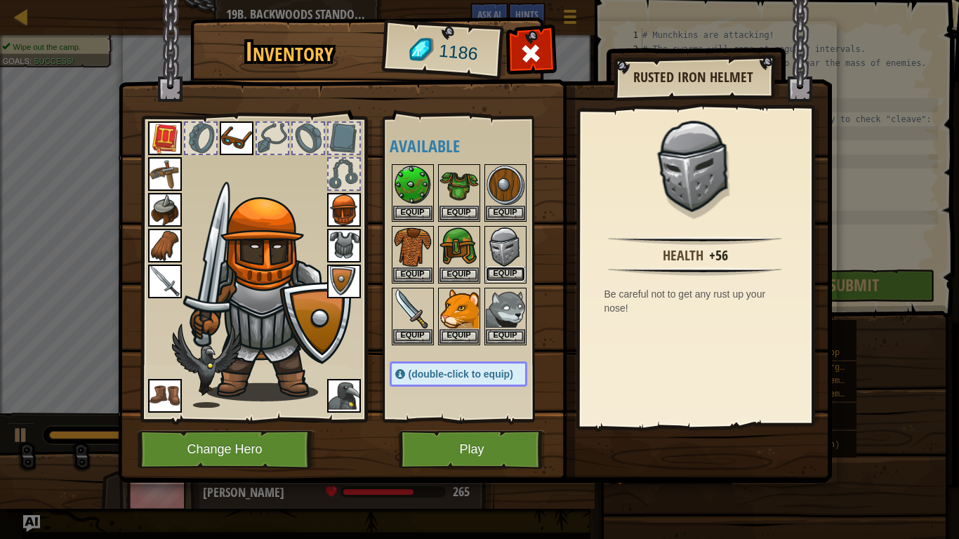
click at [506, 273] on button "Equip" at bounding box center [505, 274] width 39 height 15
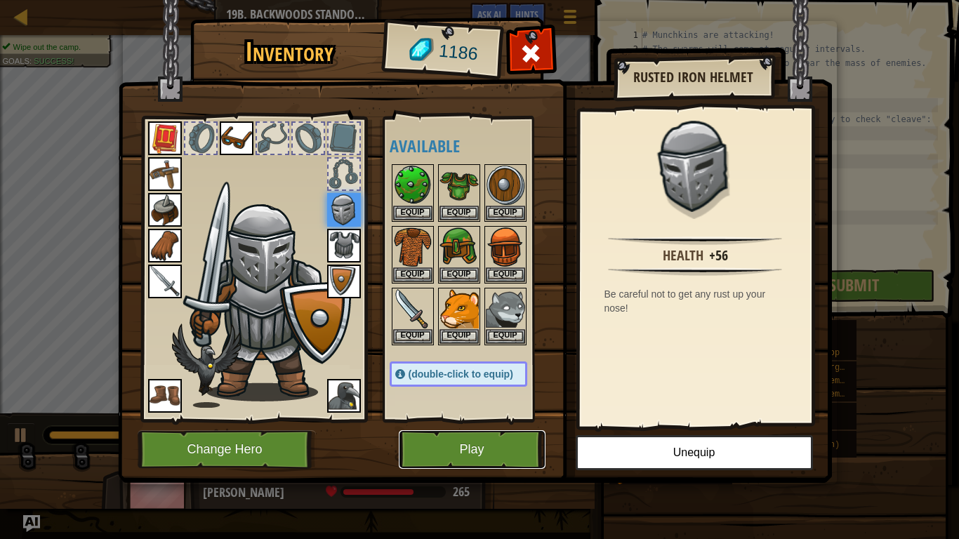
click at [456, 452] on button "Play" at bounding box center [472, 450] width 147 height 39
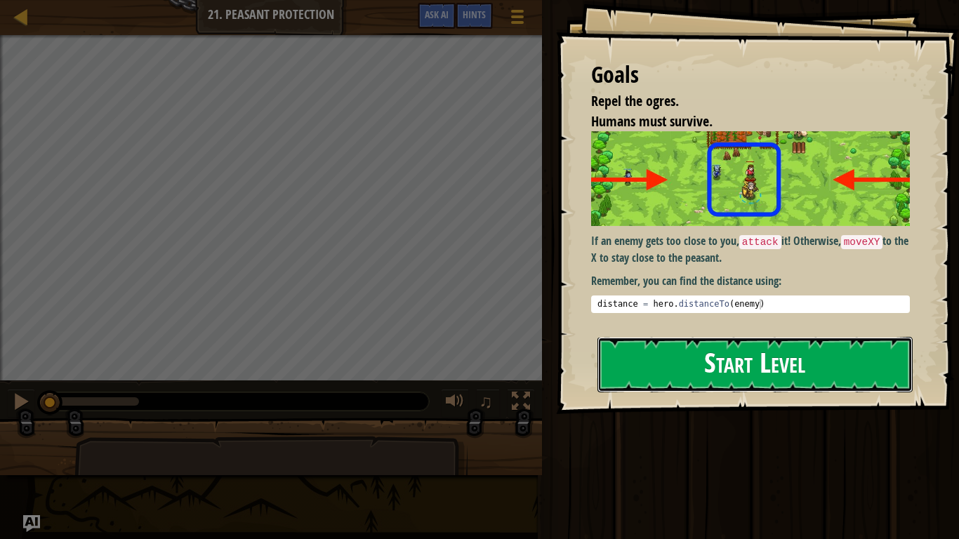
click at [643, 376] on button "Start Level" at bounding box center [755, 364] width 315 height 55
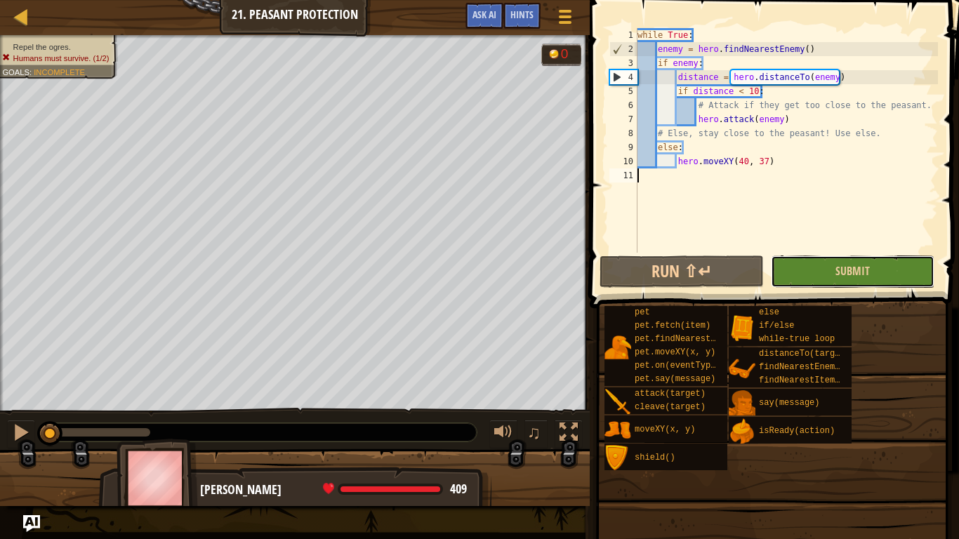
click at [807, 270] on button "Submit" at bounding box center [853, 272] width 164 height 32
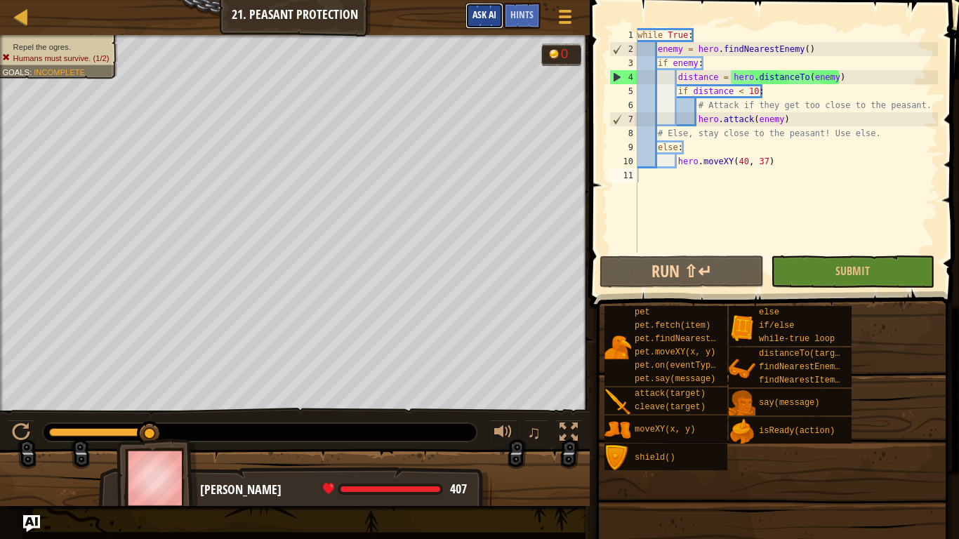
click at [483, 20] on span "Ask AI" at bounding box center [485, 14] width 24 height 13
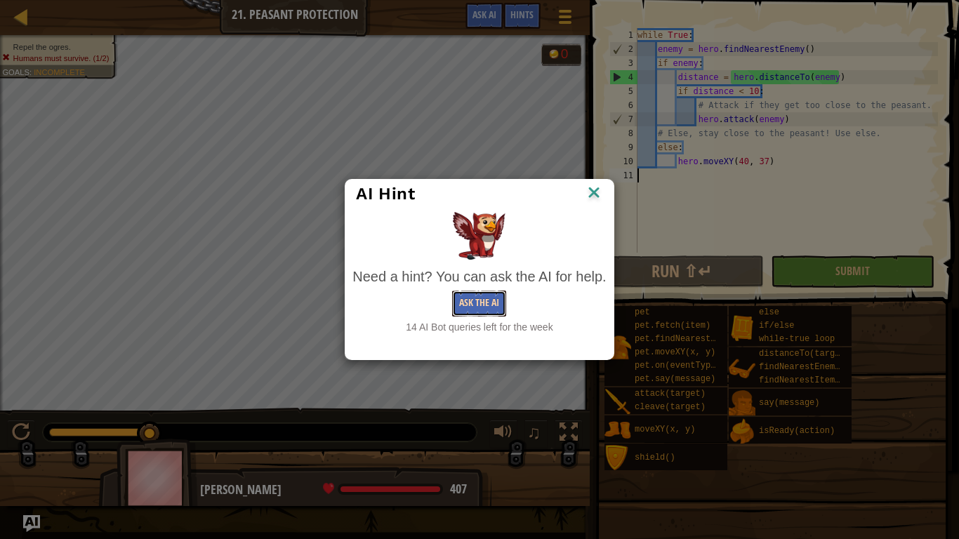
click at [466, 306] on button "Ask the AI" at bounding box center [479, 304] width 54 height 26
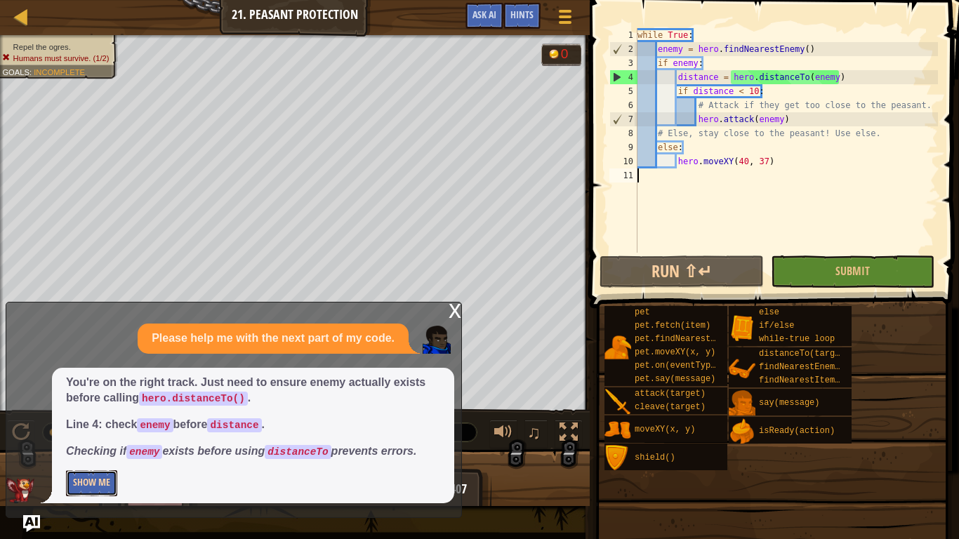
click at [88, 454] on button "Show Me" at bounding box center [91, 484] width 51 height 26
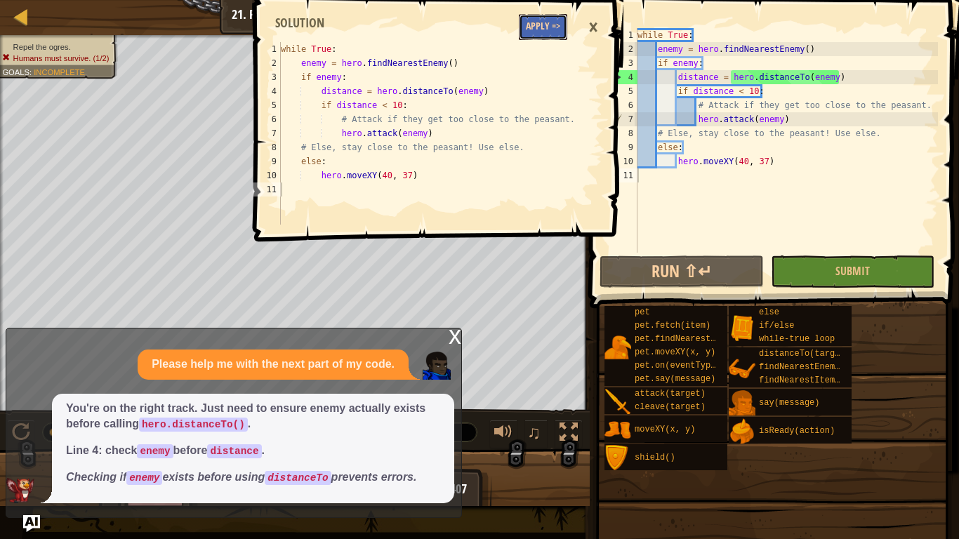
click at [546, 18] on button "Apply =>" at bounding box center [543, 27] width 48 height 26
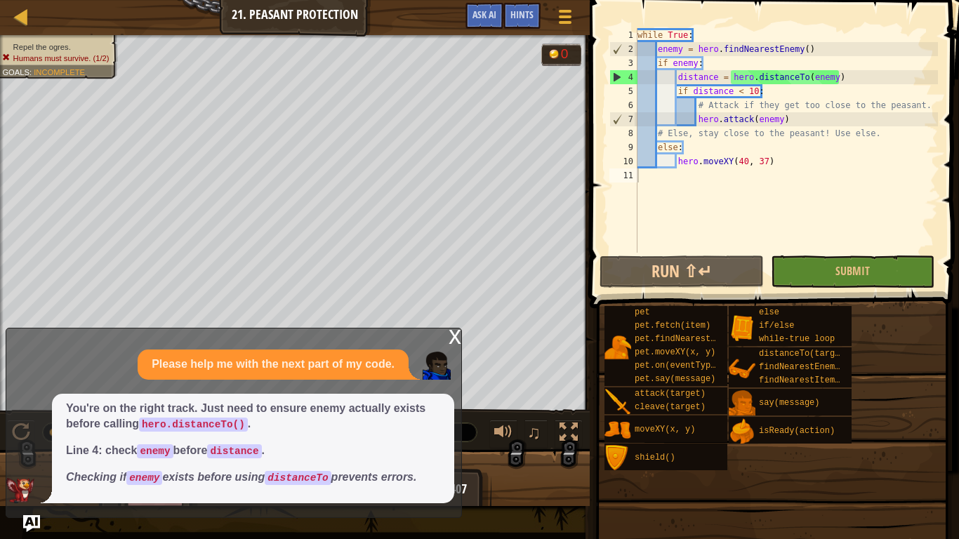
click at [455, 338] on div "x" at bounding box center [455, 336] width 13 height 14
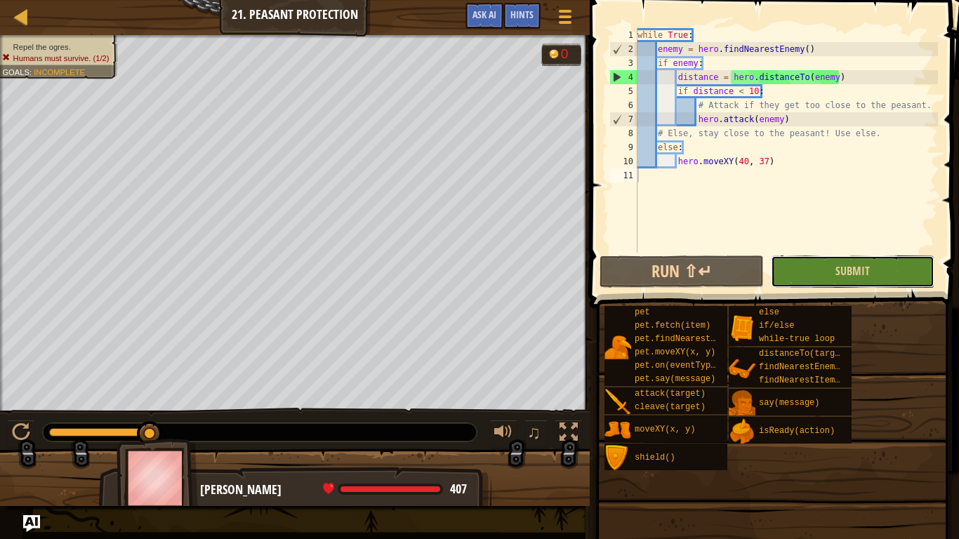
click at [824, 275] on button "Submit" at bounding box center [853, 272] width 164 height 32
click at [751, 91] on div "while True : enemy = hero . findNearestEnemy ( ) if enemy : distance = hero . d…" at bounding box center [786, 154] width 303 height 253
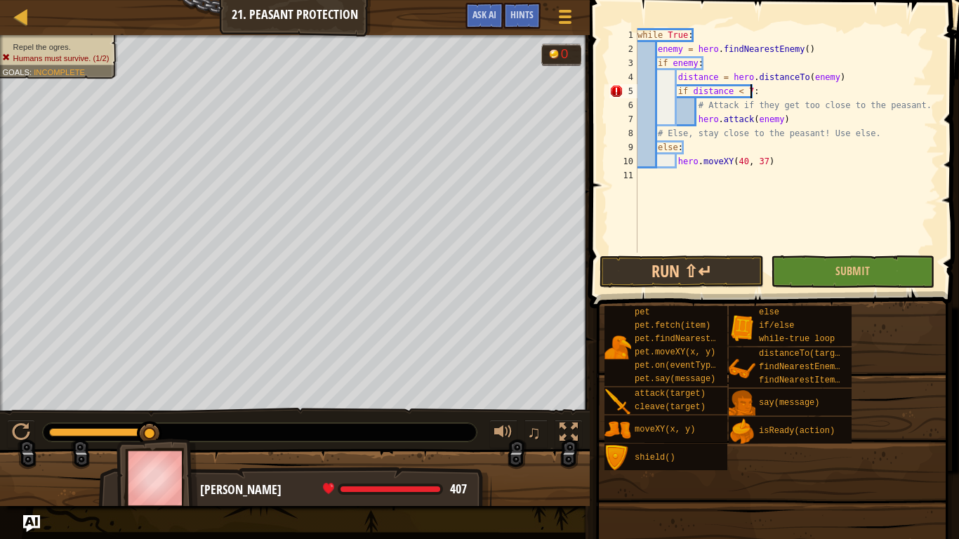
scroll to position [6, 16]
click at [848, 275] on span "Submit" at bounding box center [853, 270] width 34 height 15
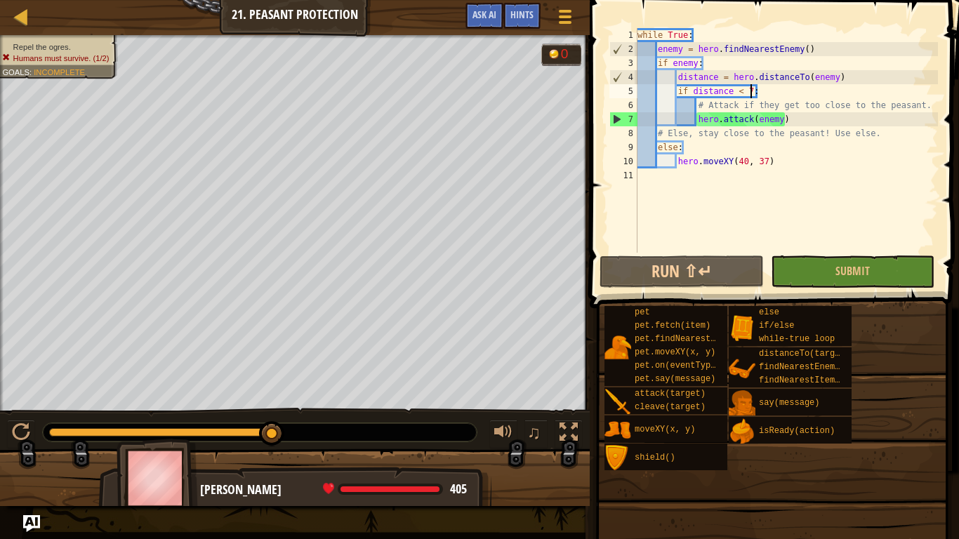
click at [614, 120] on div "7" at bounding box center [623, 119] width 27 height 14
click at [811, 270] on button "Submit" at bounding box center [853, 272] width 164 height 32
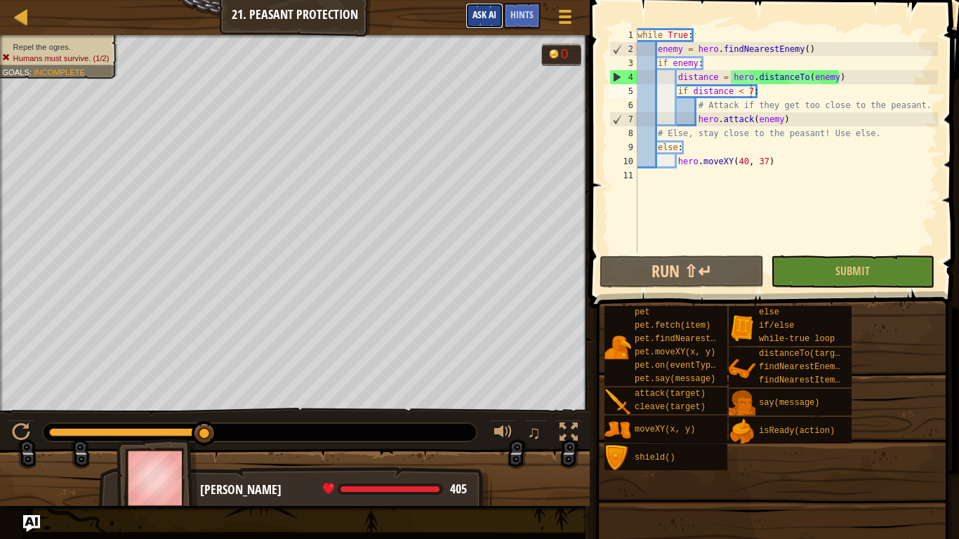
click at [494, 20] on span "Ask AI" at bounding box center [485, 14] width 24 height 13
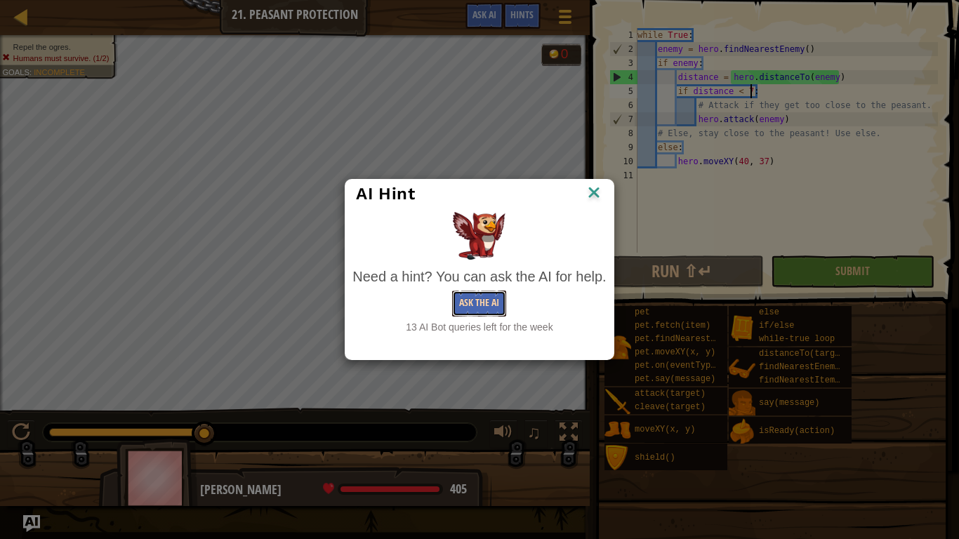
click at [475, 306] on button "Ask the AI" at bounding box center [479, 304] width 54 height 26
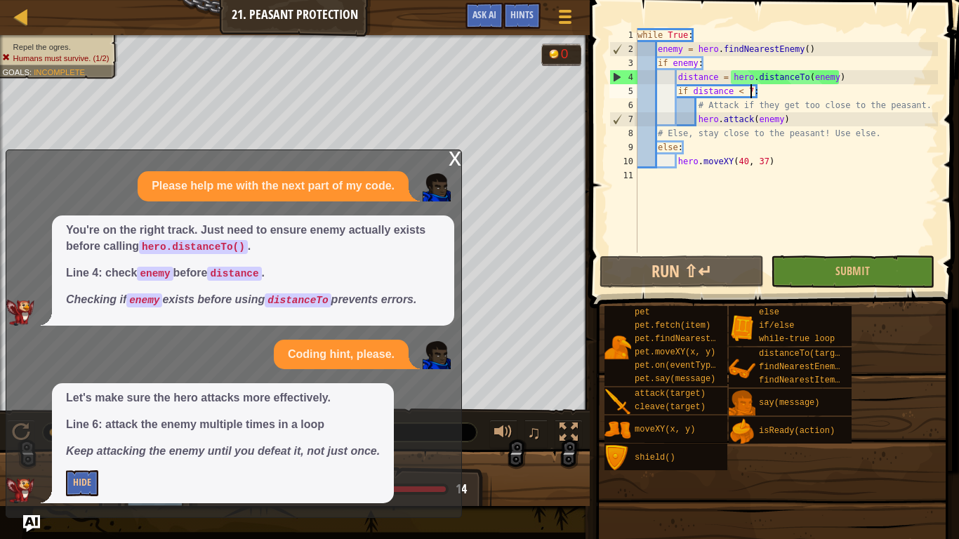
click at [451, 155] on div "x" at bounding box center [455, 157] width 13 height 14
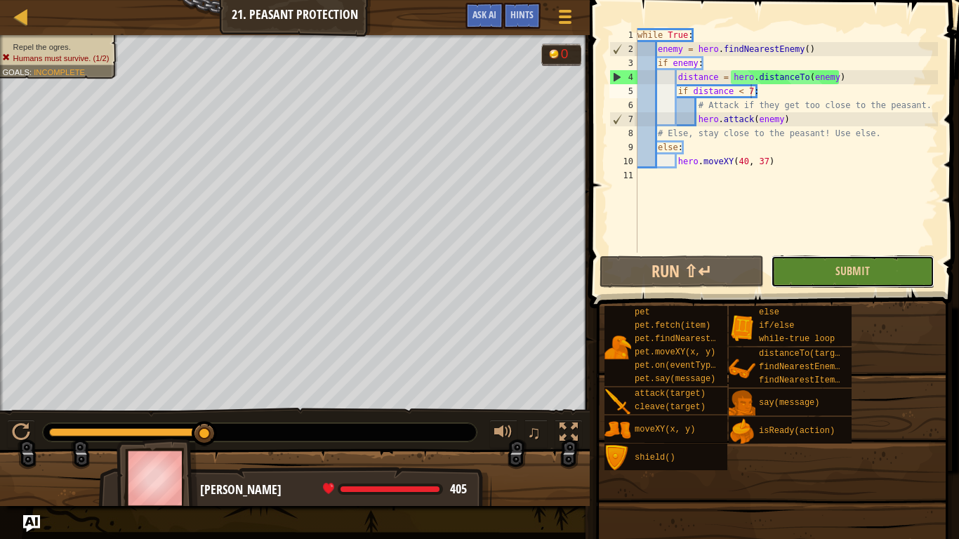
click at [833, 270] on button "Submit" at bounding box center [853, 272] width 164 height 32
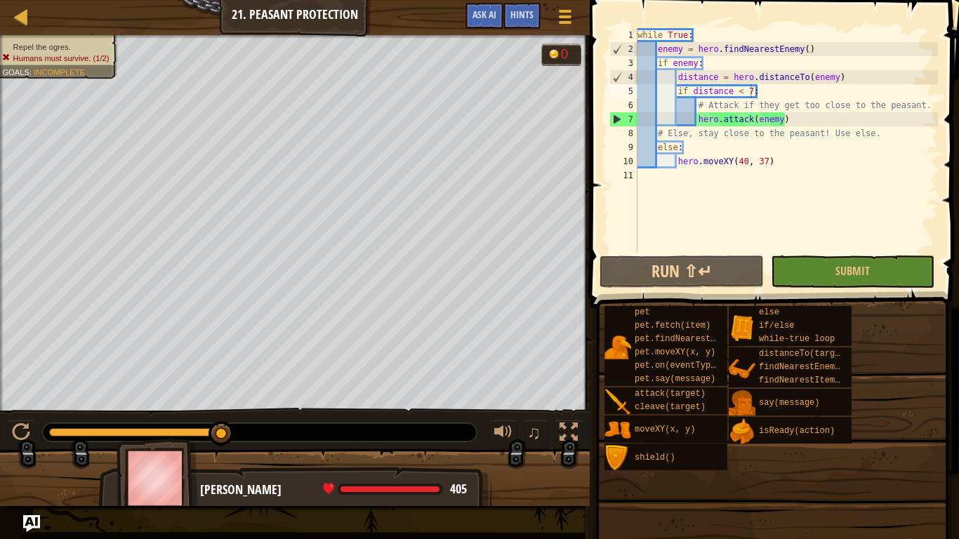
click at [696, 161] on div "while True : enemy = hero . findNearestEnemy ( ) if enemy : distance = hero . d…" at bounding box center [786, 154] width 303 height 253
click at [527, 20] on span "Hints" at bounding box center [522, 14] width 23 height 13
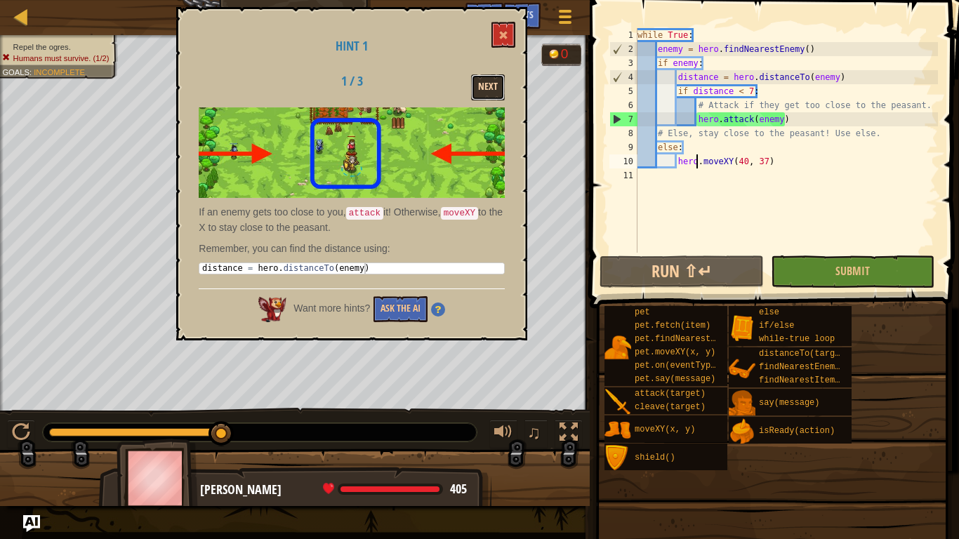
click at [485, 93] on button "Next" at bounding box center [488, 87] width 34 height 26
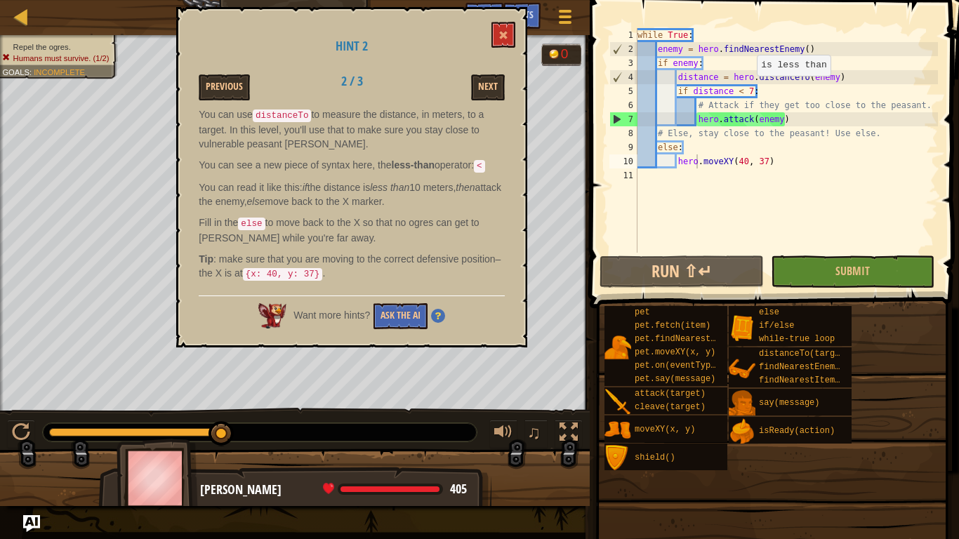
click at [750, 90] on div "while True : enemy = hero . findNearestEnemy ( ) if enemy : distance = hero . d…" at bounding box center [786, 154] width 303 height 253
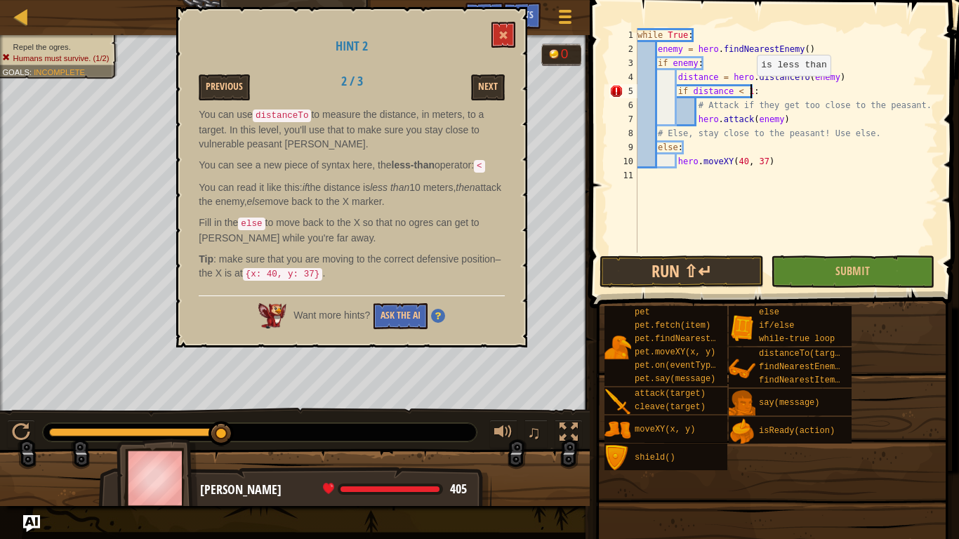
scroll to position [6, 17]
click at [811, 259] on button "Submit" at bounding box center [853, 272] width 164 height 32
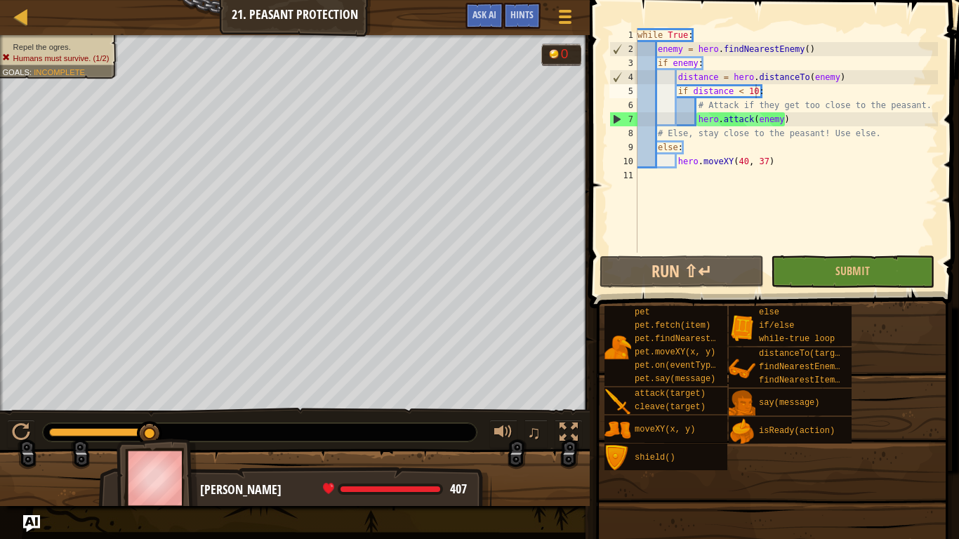
click at [804, 120] on div "while True : enemy = hero . findNearestEnemy ( ) if enemy : distance = hero . d…" at bounding box center [786, 154] width 303 height 253
type textarea "hero.attack(enemy)"
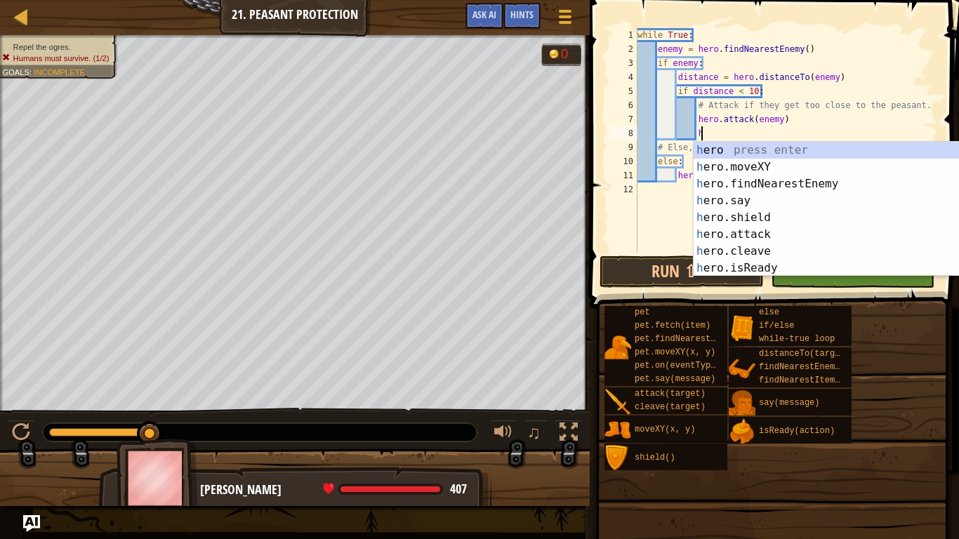
scroll to position [6, 9]
click at [807, 233] on div "he ro press enter he ro.moveXY press enter he ro.findNearestEnemy press enter h…" at bounding box center [825, 226] width 265 height 169
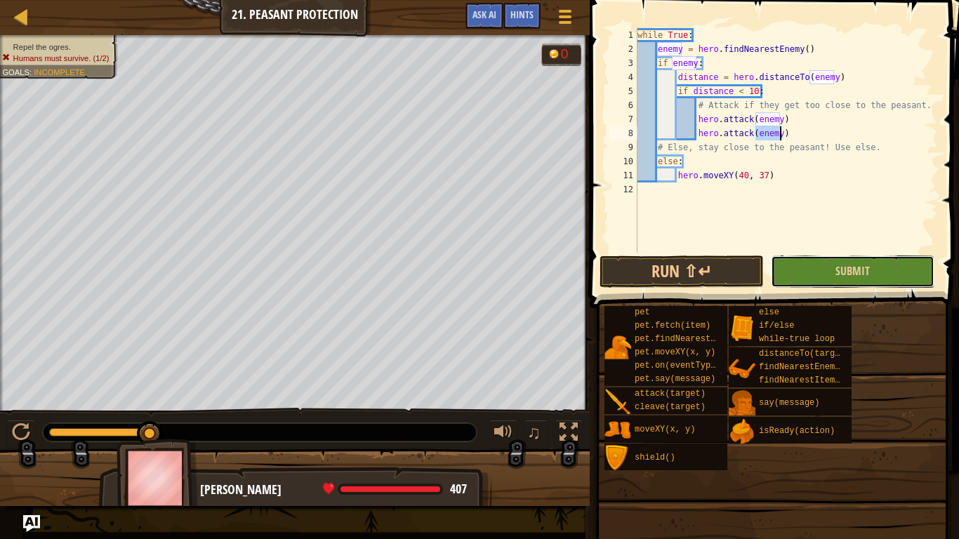
click at [801, 265] on button "Submit" at bounding box center [853, 272] width 164 height 32
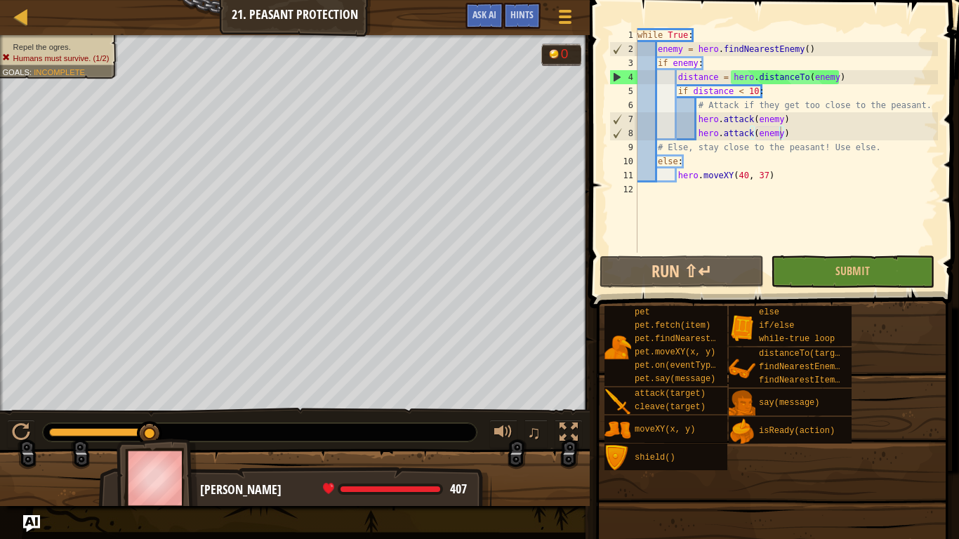
click at [794, 132] on div "while True : enemy = hero . findNearestEnemy ( ) if enemy : distance = hero . d…" at bounding box center [786, 154] width 303 height 253
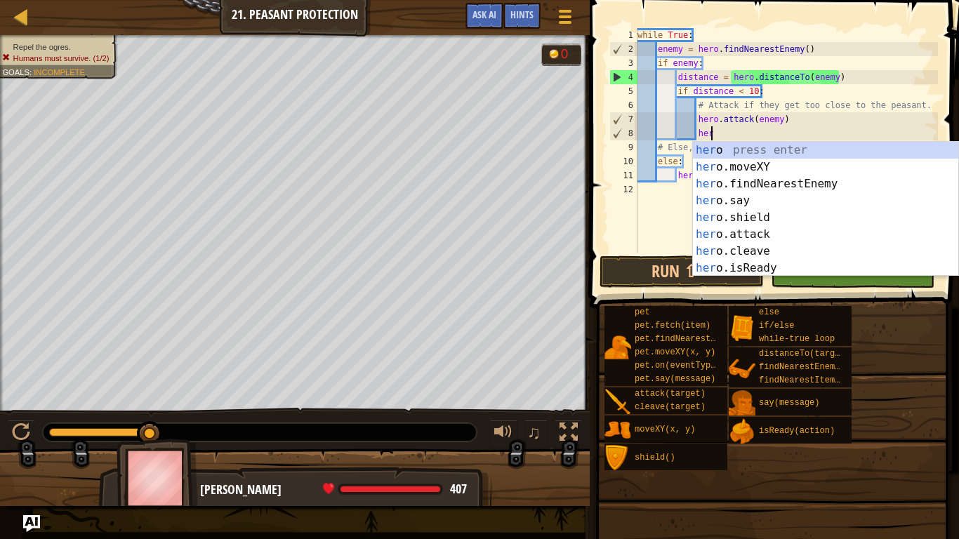
type textarea "h"
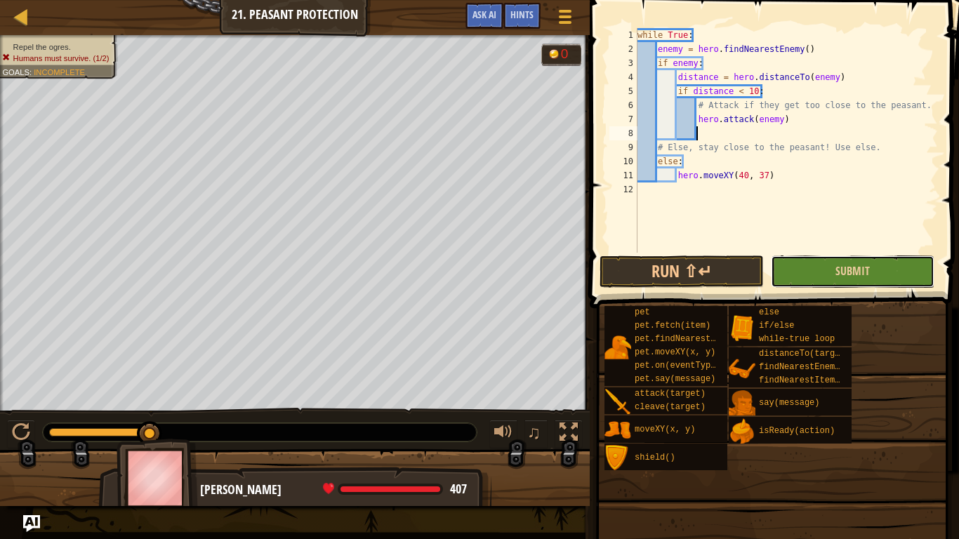
click at [825, 265] on button "Submit" at bounding box center [853, 272] width 164 height 32
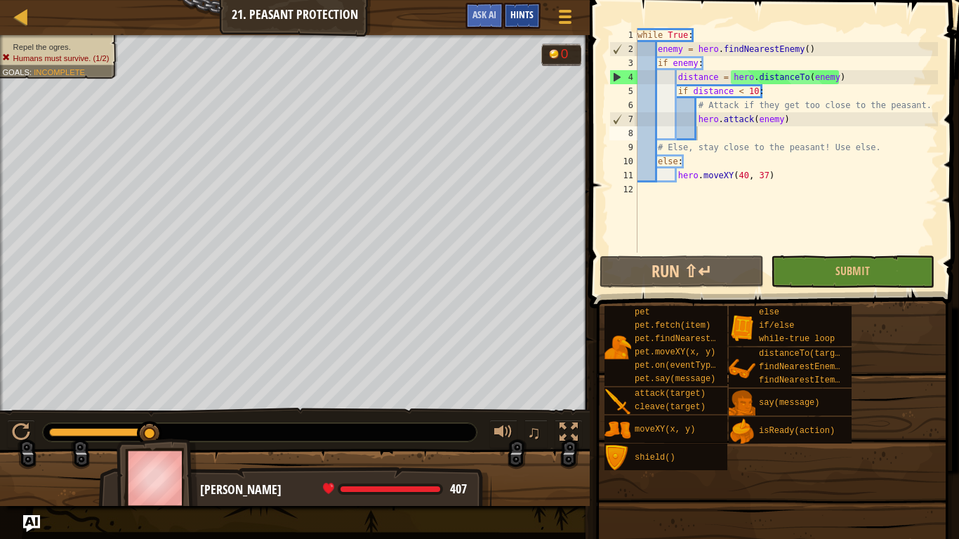
click at [525, 18] on span "Hints" at bounding box center [522, 14] width 23 height 13
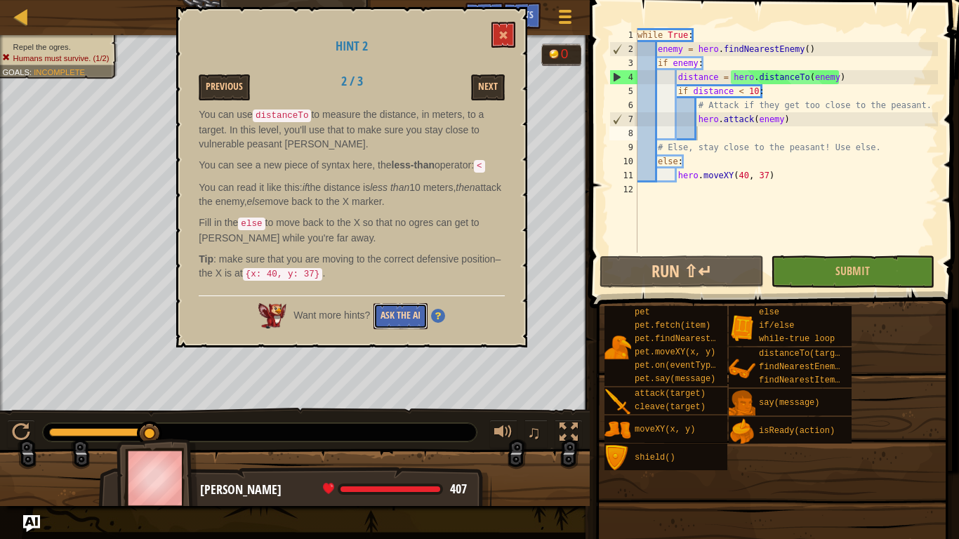
click at [407, 315] on button "Ask the AI" at bounding box center [401, 316] width 54 height 26
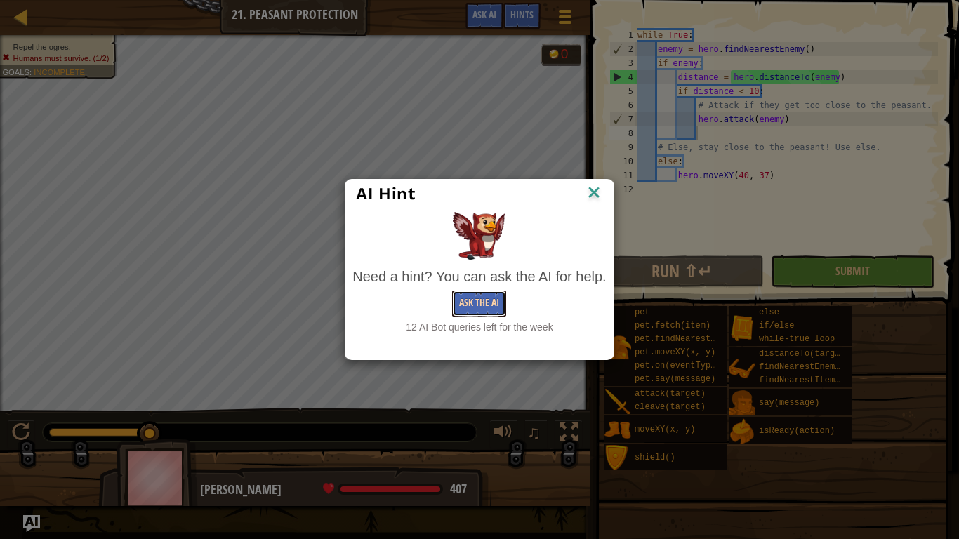
click at [478, 306] on button "Ask the AI" at bounding box center [479, 304] width 54 height 26
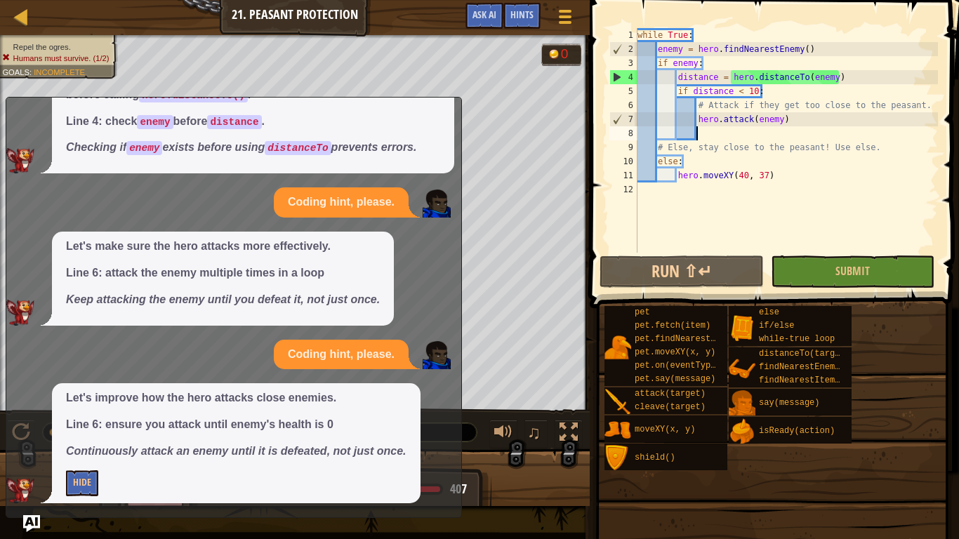
scroll to position [0, 0]
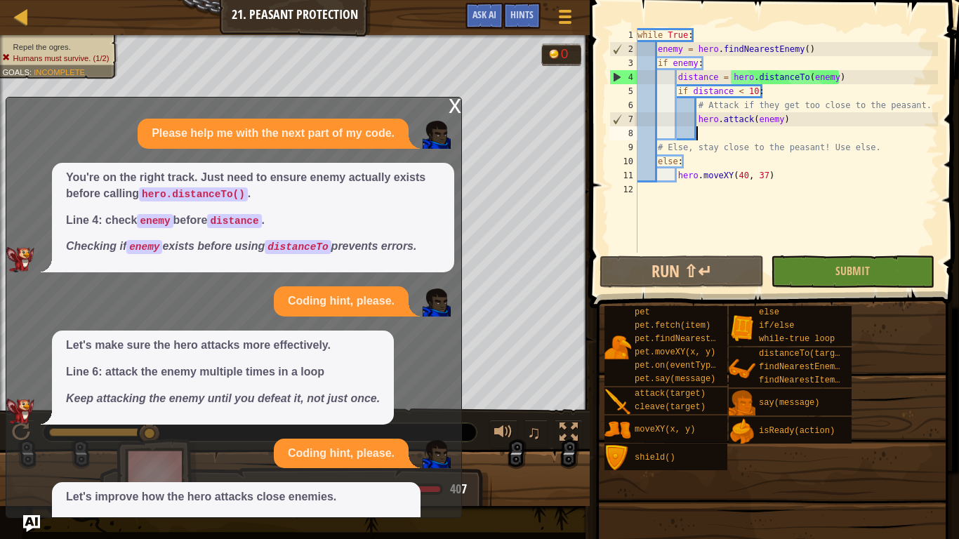
click at [453, 103] on div "x" at bounding box center [455, 105] width 13 height 14
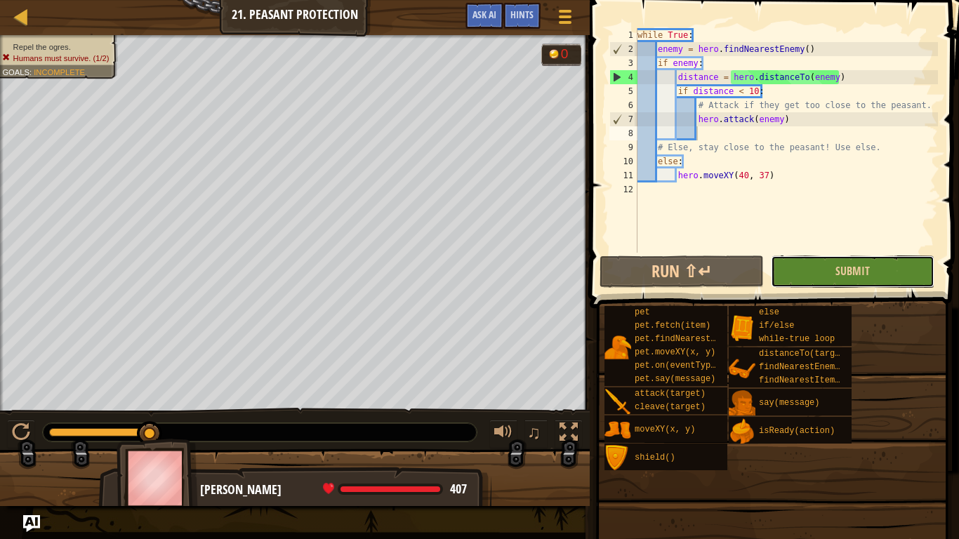
click at [815, 267] on button "Submit" at bounding box center [853, 272] width 164 height 32
drag, startPoint x: 151, startPoint y: 429, endPoint x: 403, endPoint y: 428, distance: 252.1
click at [658, 159] on div "while True : enemy = hero . findNearestEnemy ( ) if enemy : distance = hero . d…" at bounding box center [786, 154] width 303 height 253
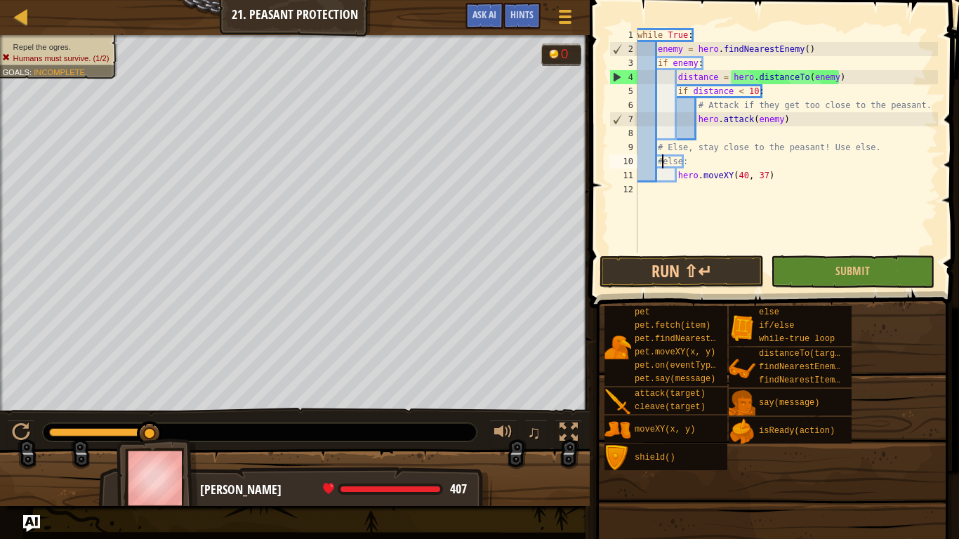
scroll to position [6, 4]
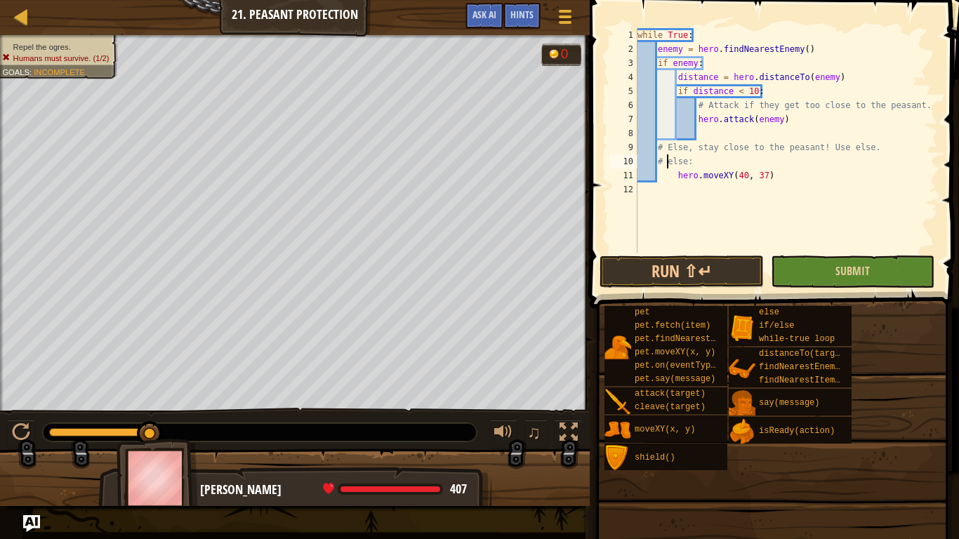
type textarea "# else:"
click at [825, 274] on button "Submit" at bounding box center [853, 272] width 164 height 32
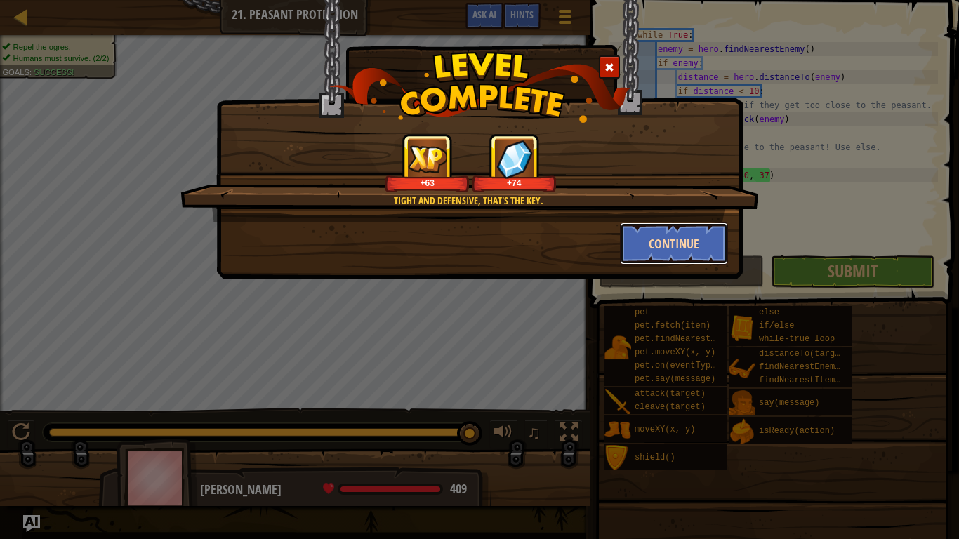
click at [667, 247] on button "Continue" at bounding box center [674, 244] width 109 height 42
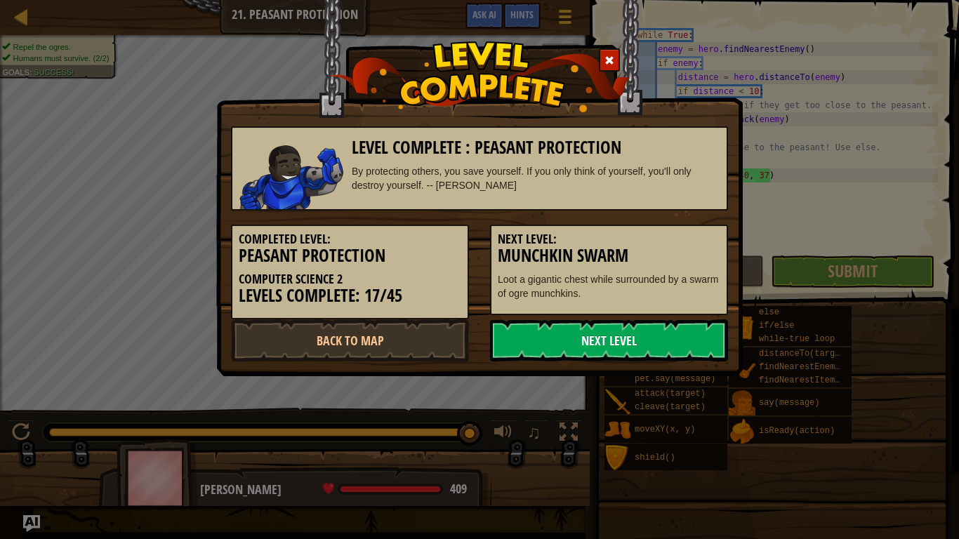
click at [622, 341] on link "Next Level" at bounding box center [609, 341] width 238 height 42
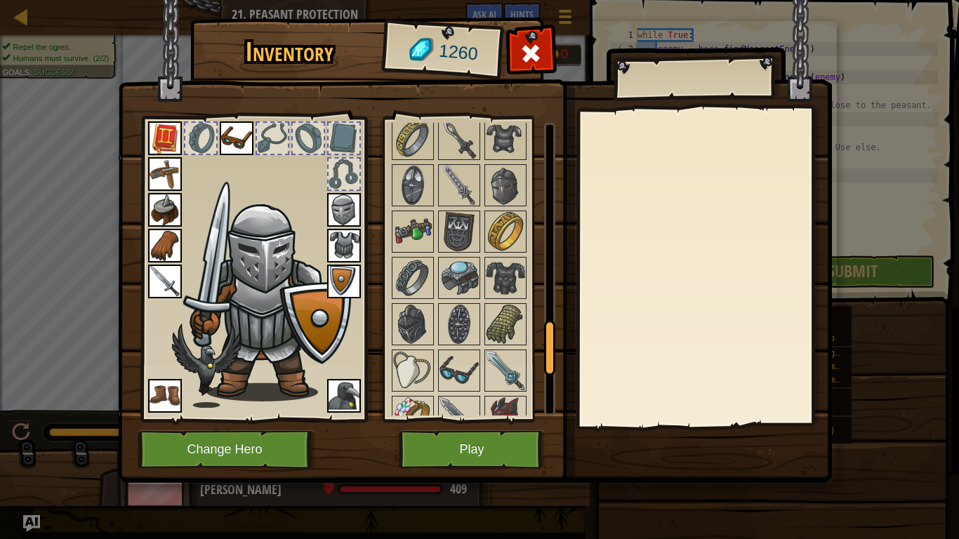
scroll to position [1119, 0]
click at [506, 324] on img at bounding box center [505, 325] width 39 height 39
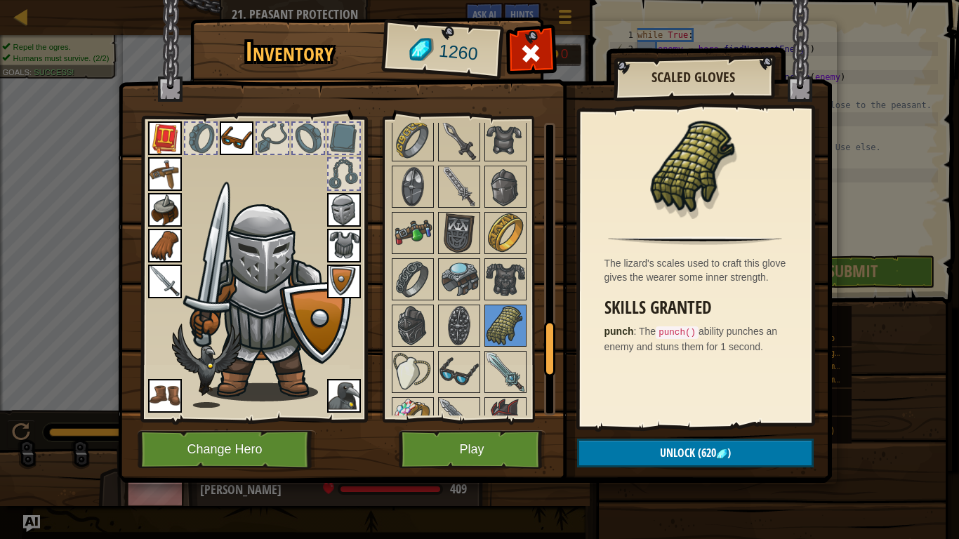
click at [547, 312] on div at bounding box center [549, 269] width 11 height 293
